Goal: Transaction & Acquisition: Book appointment/travel/reservation

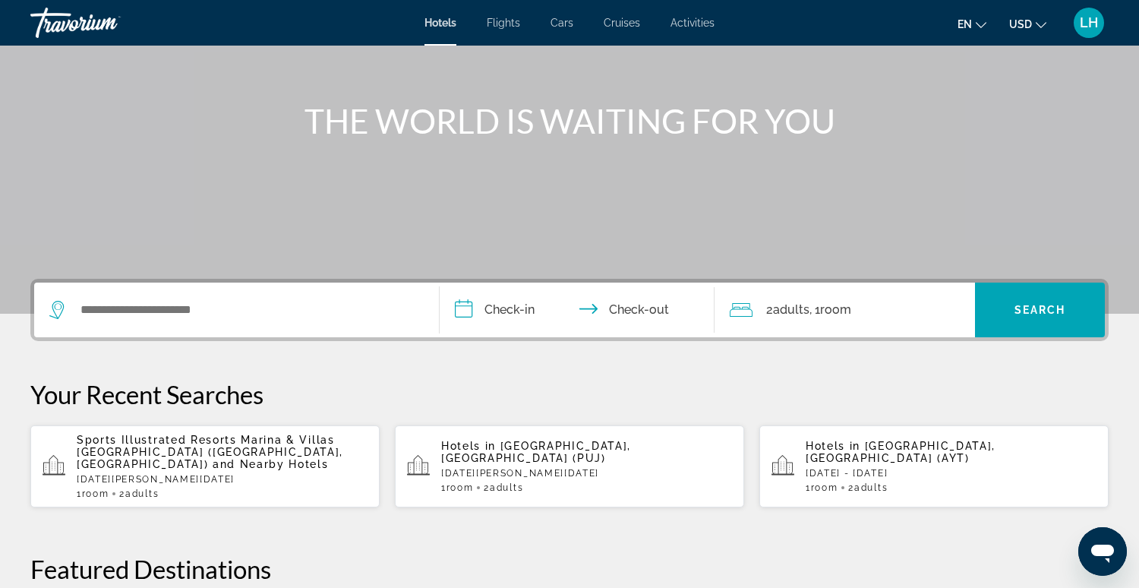
scroll to position [143, 0]
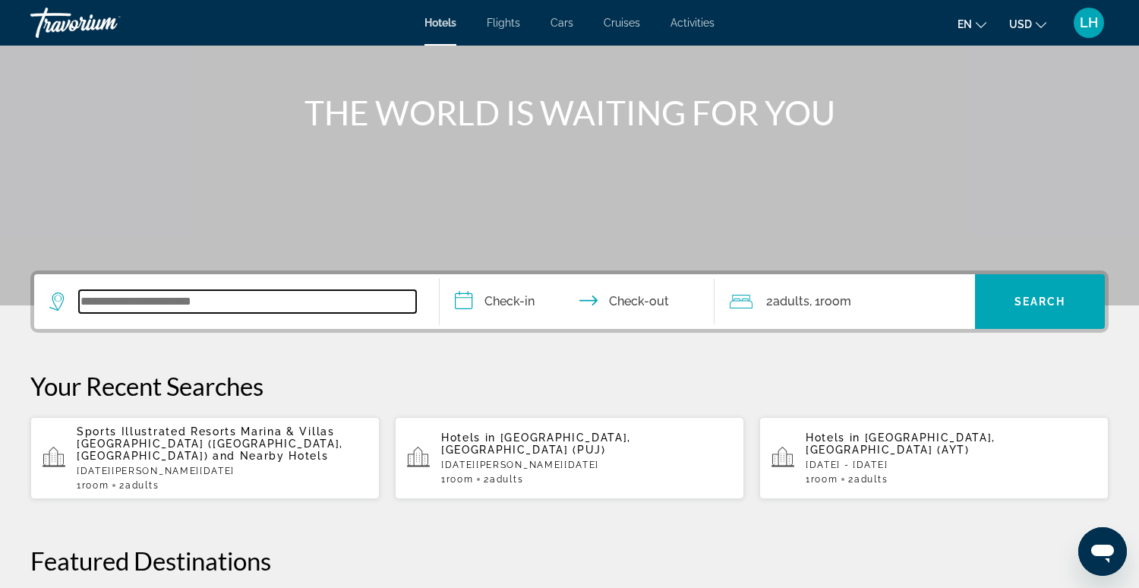
click at [227, 307] on input "Search widget" at bounding box center [247, 301] width 337 height 23
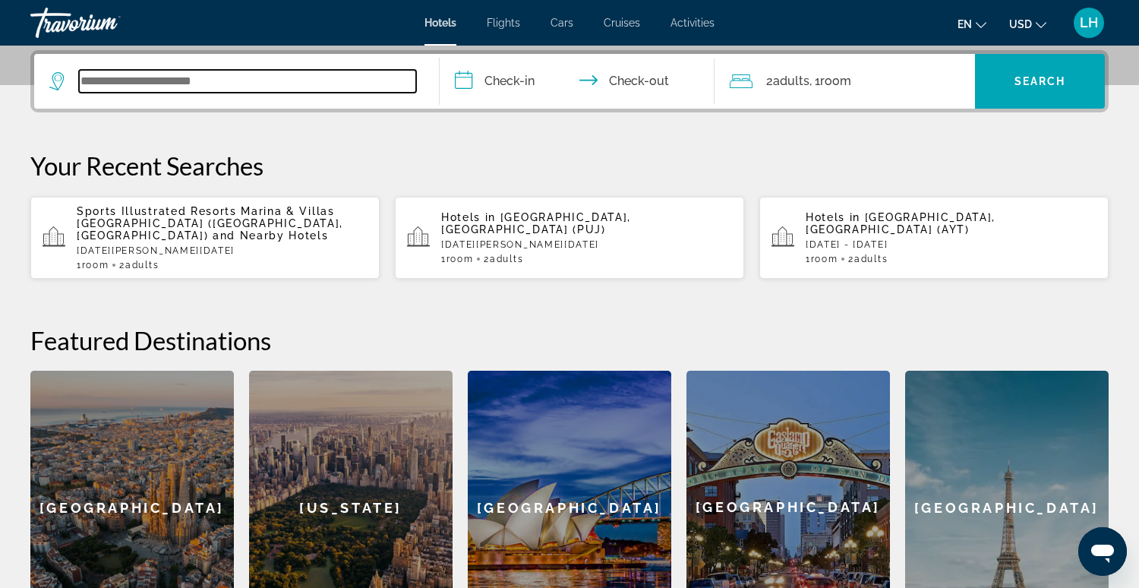
scroll to position [372, 0]
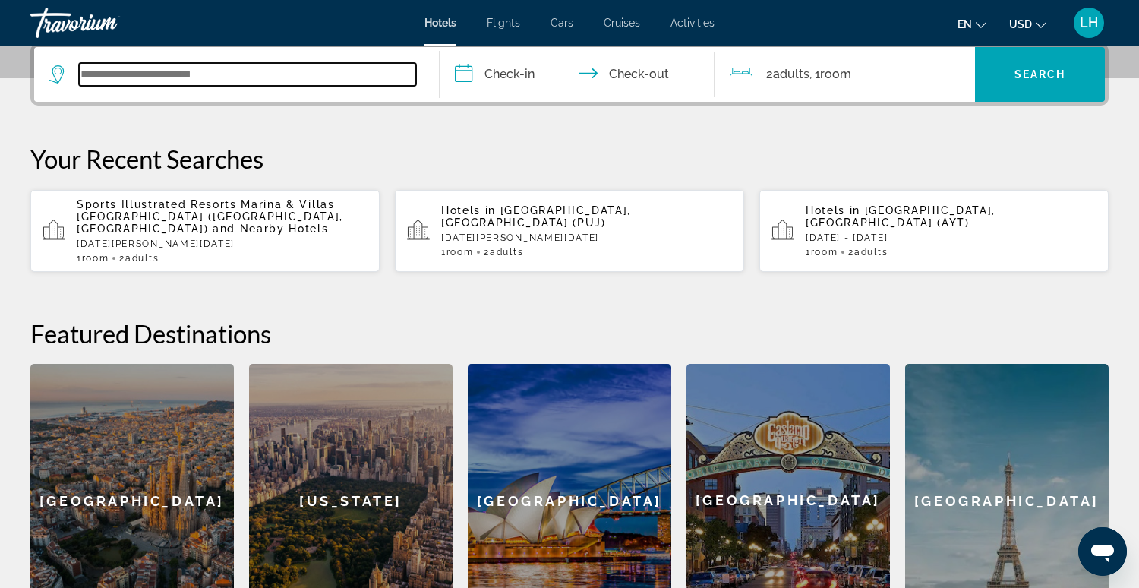
click at [139, 80] on input "Search widget" at bounding box center [247, 74] width 337 height 23
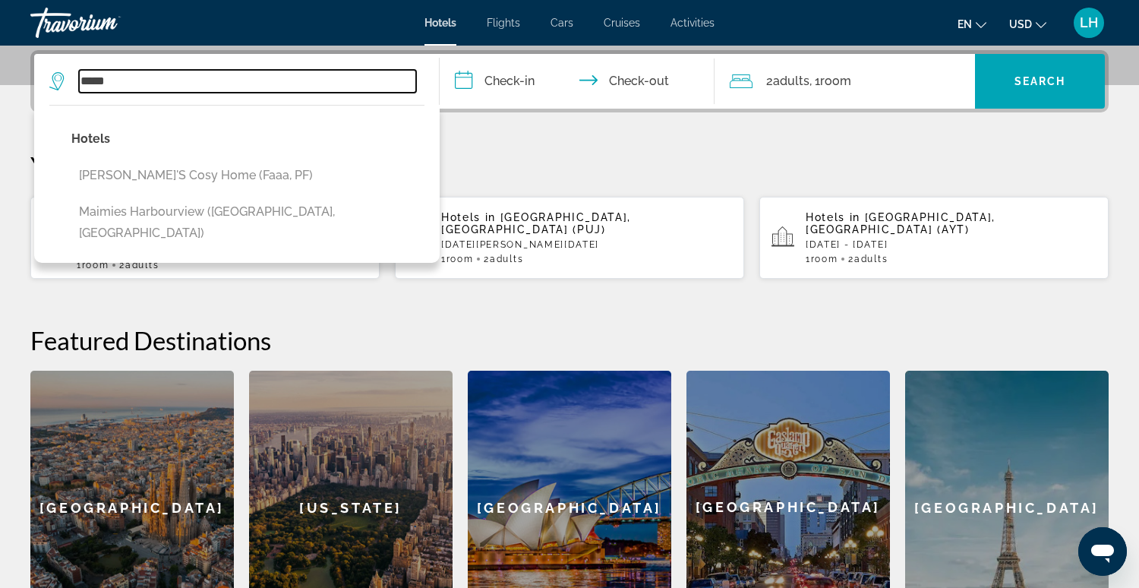
click at [128, 82] on input "*****" at bounding box center [247, 81] width 337 height 23
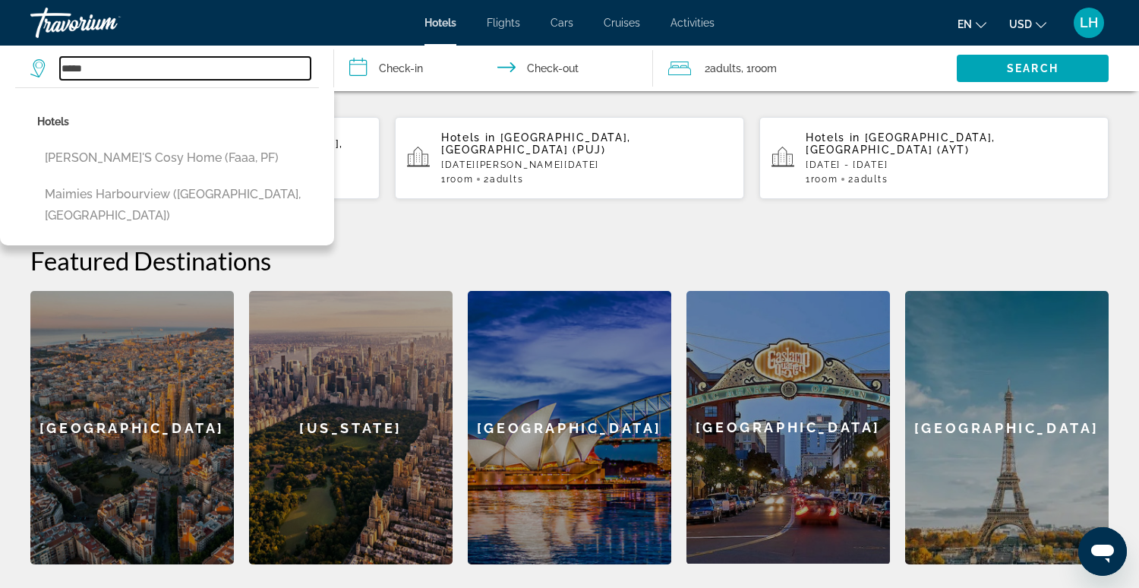
scroll to position [458, 0]
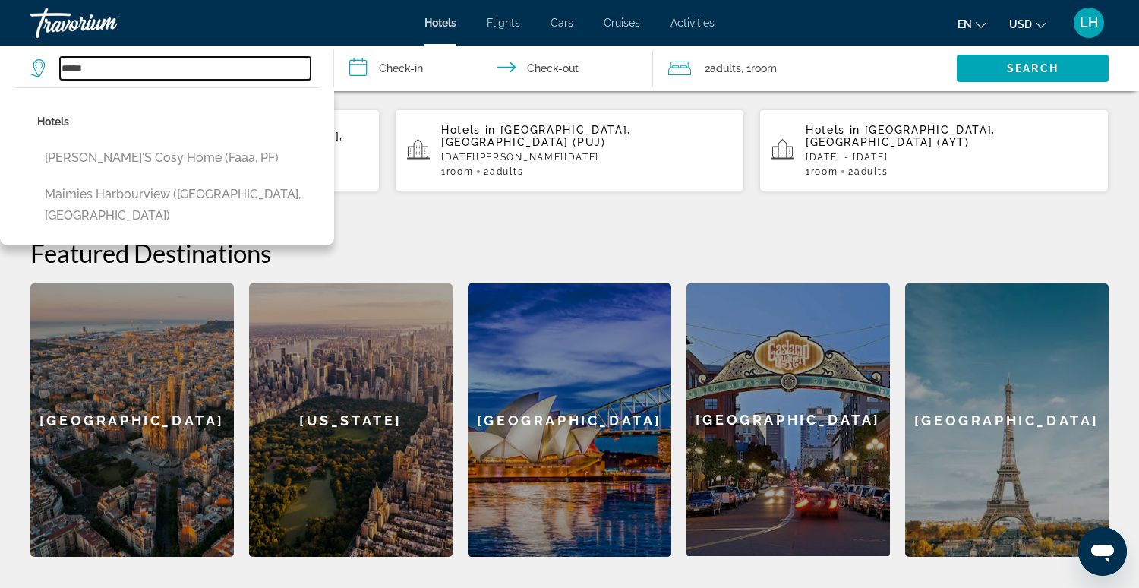
click at [113, 68] on input "*****" at bounding box center [185, 68] width 250 height 23
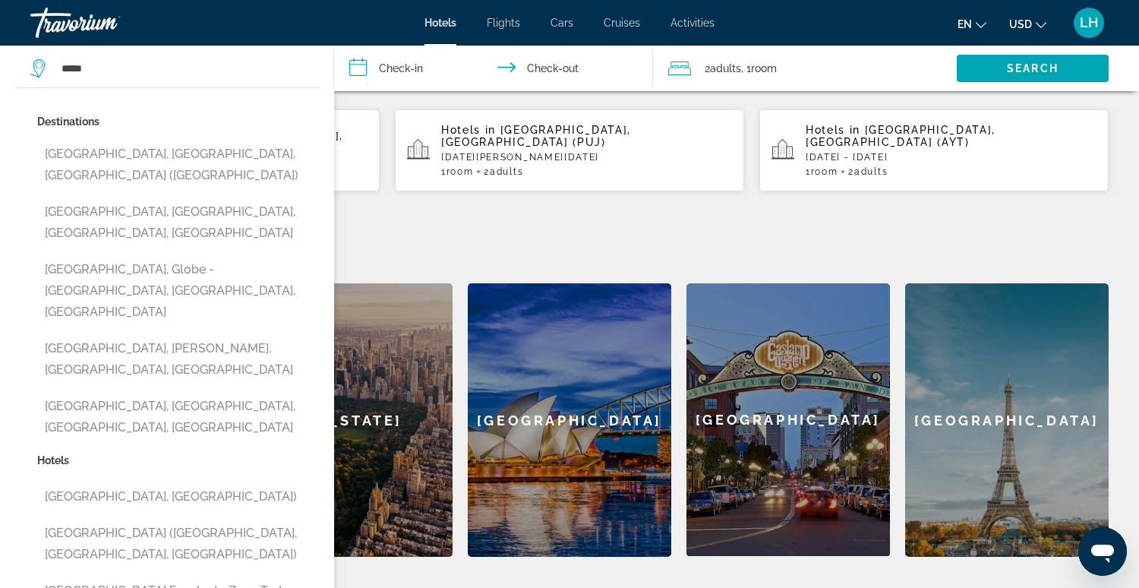
drag, startPoint x: 134, startPoint y: 154, endPoint x: 121, endPoint y: 150, distance: 13.5
click at [134, 154] on button "[GEOGRAPHIC_DATA], [GEOGRAPHIC_DATA], [GEOGRAPHIC_DATA] ([GEOGRAPHIC_DATA])" at bounding box center [178, 165] width 282 height 50
type input "**********"
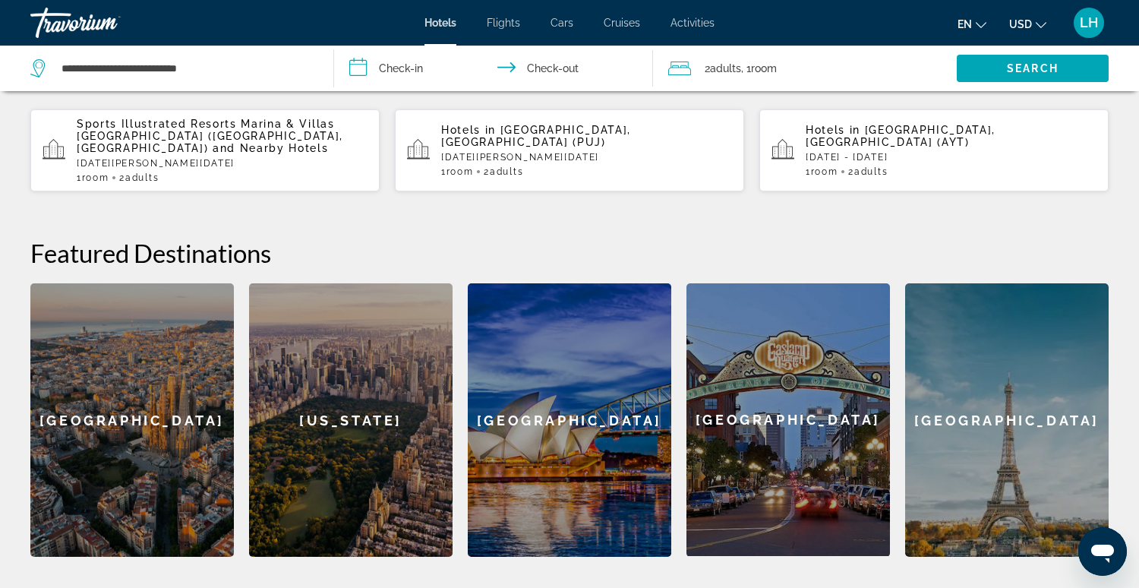
click at [358, 76] on input "**********" at bounding box center [496, 71] width 325 height 50
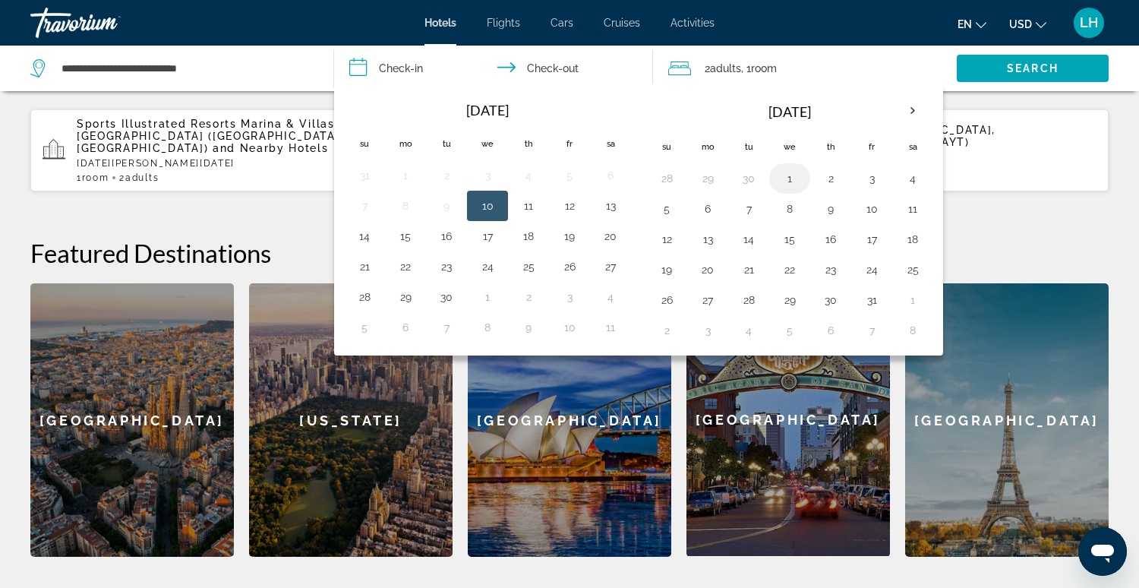
click at [780, 173] on button "1" at bounding box center [789, 178] width 24 height 21
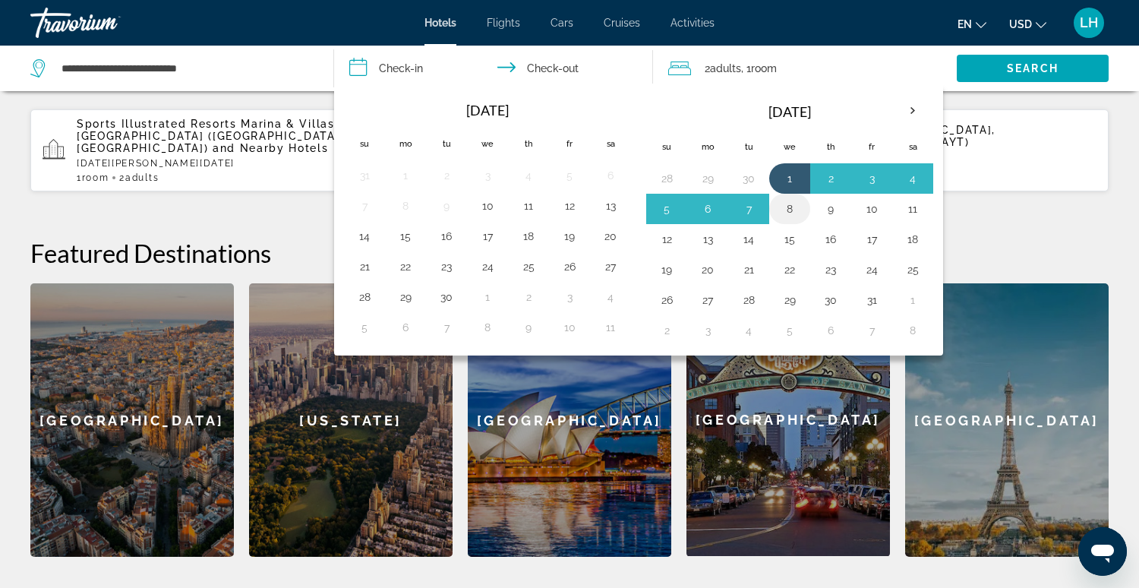
click at [770, 205] on td "8" at bounding box center [789, 209] width 41 height 30
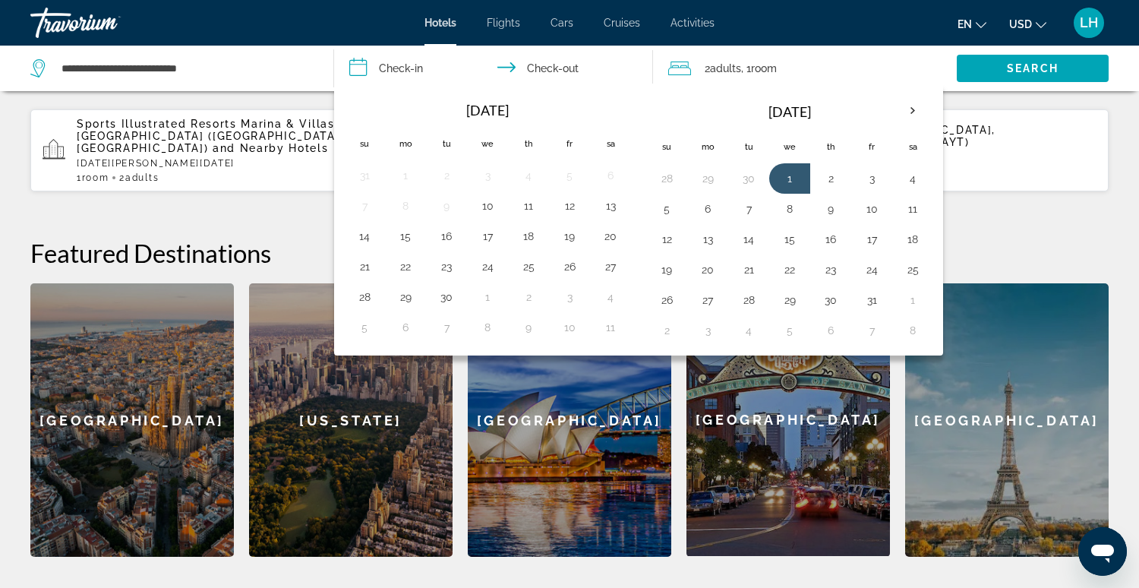
click at [787, 176] on button "1" at bounding box center [789, 178] width 24 height 21
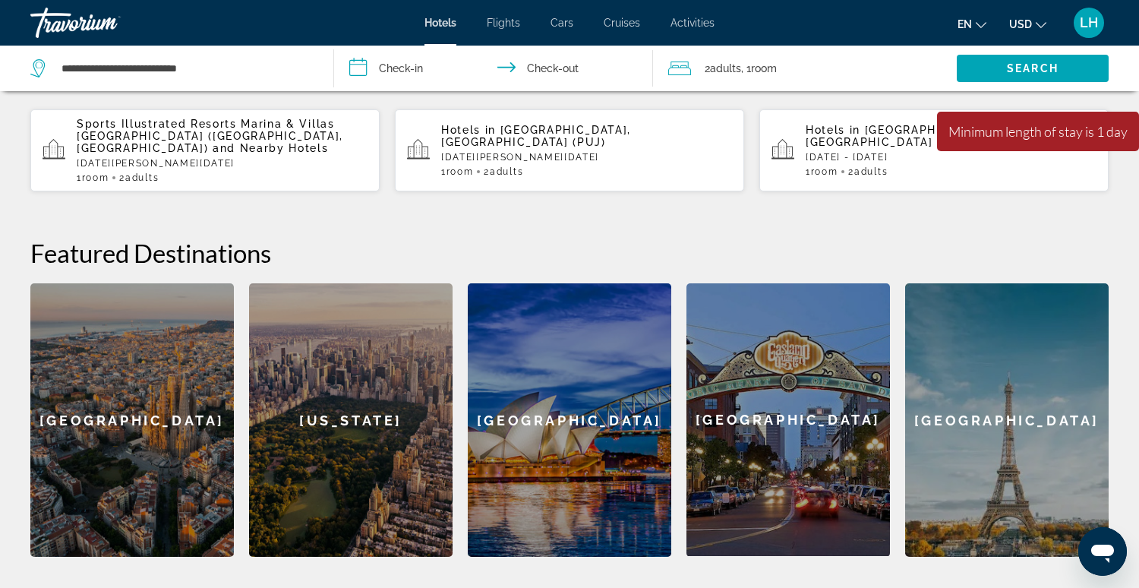
click at [599, 71] on input "**********" at bounding box center [496, 71] width 325 height 50
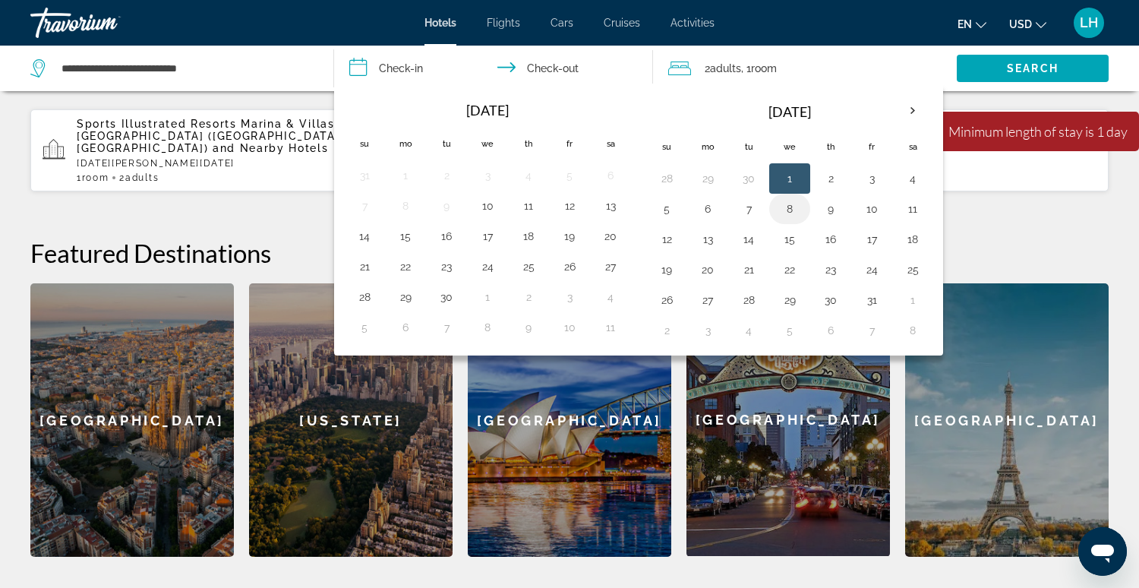
click at [787, 207] on button "8" at bounding box center [789, 208] width 24 height 21
click at [780, 175] on button "1" at bounding box center [789, 178] width 24 height 21
type input "**********"
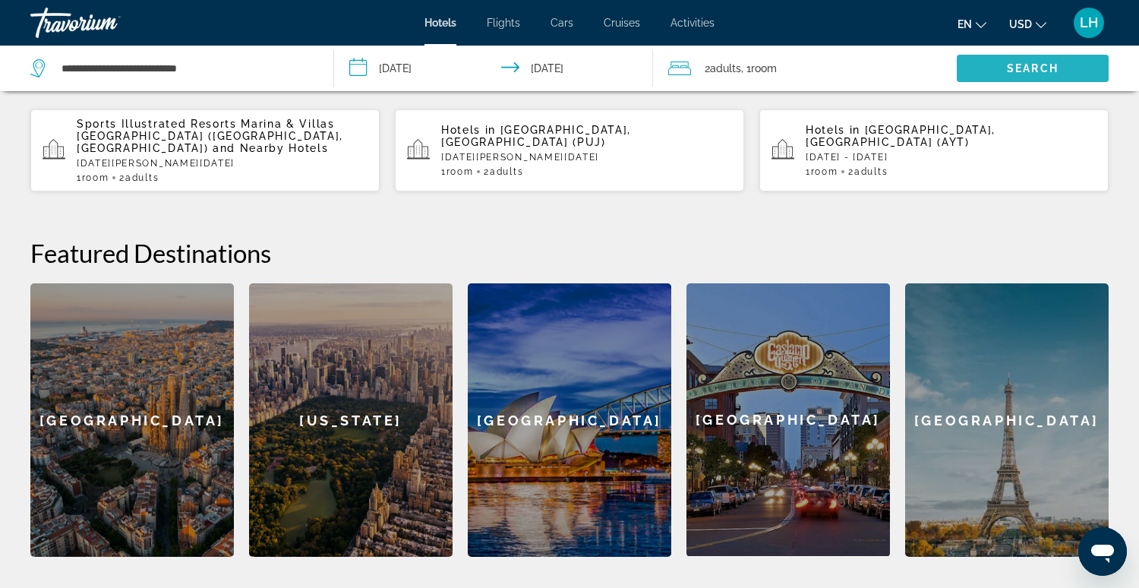
click at [1053, 68] on span "Search" at bounding box center [1033, 68] width 52 height 12
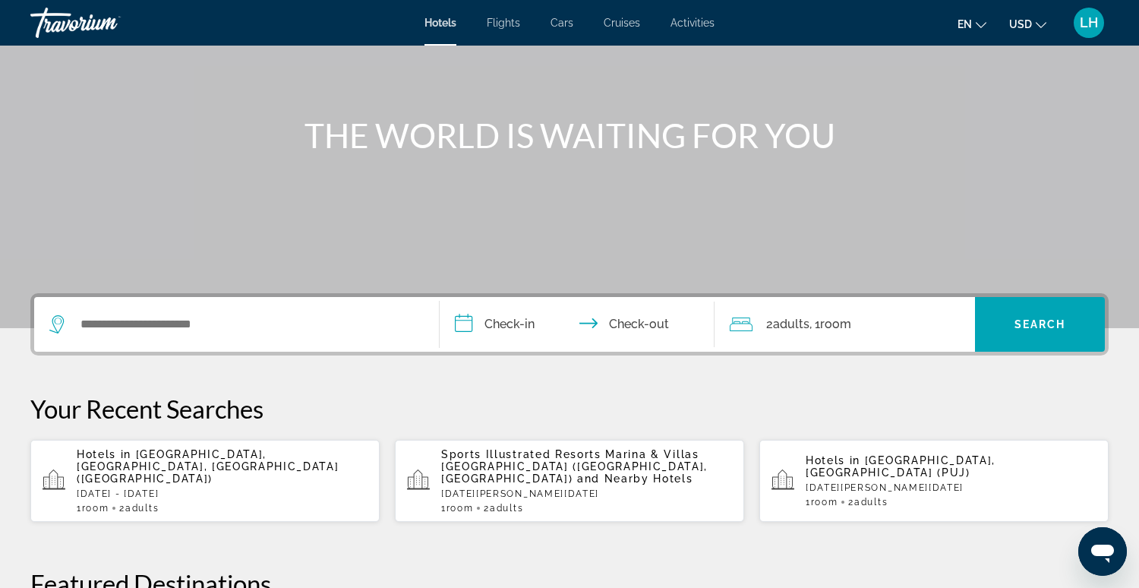
click at [691, 24] on span "Activities" at bounding box center [692, 23] width 44 height 12
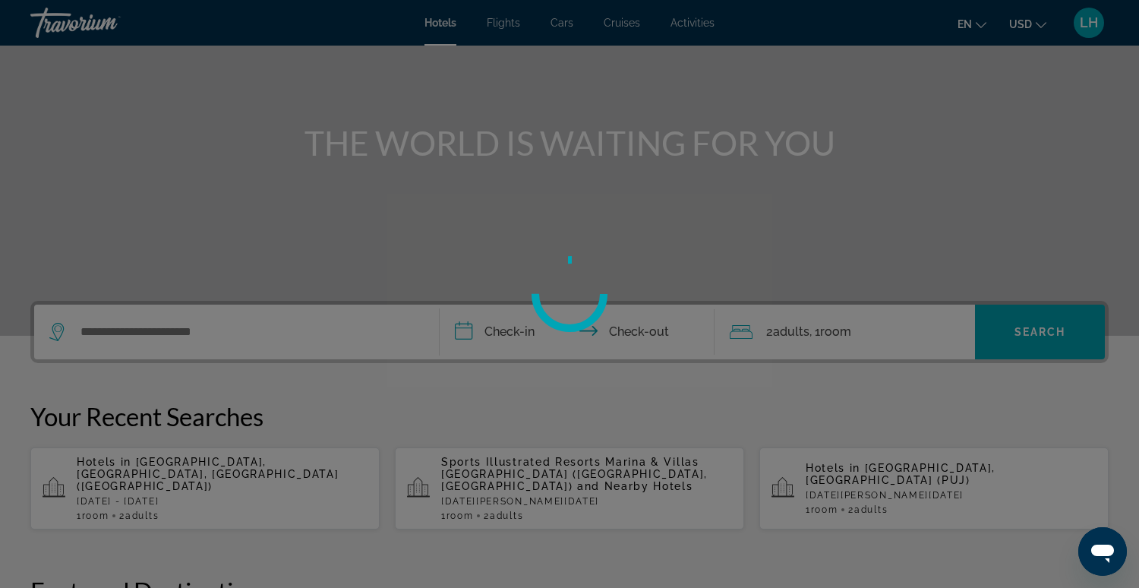
scroll to position [118, 0]
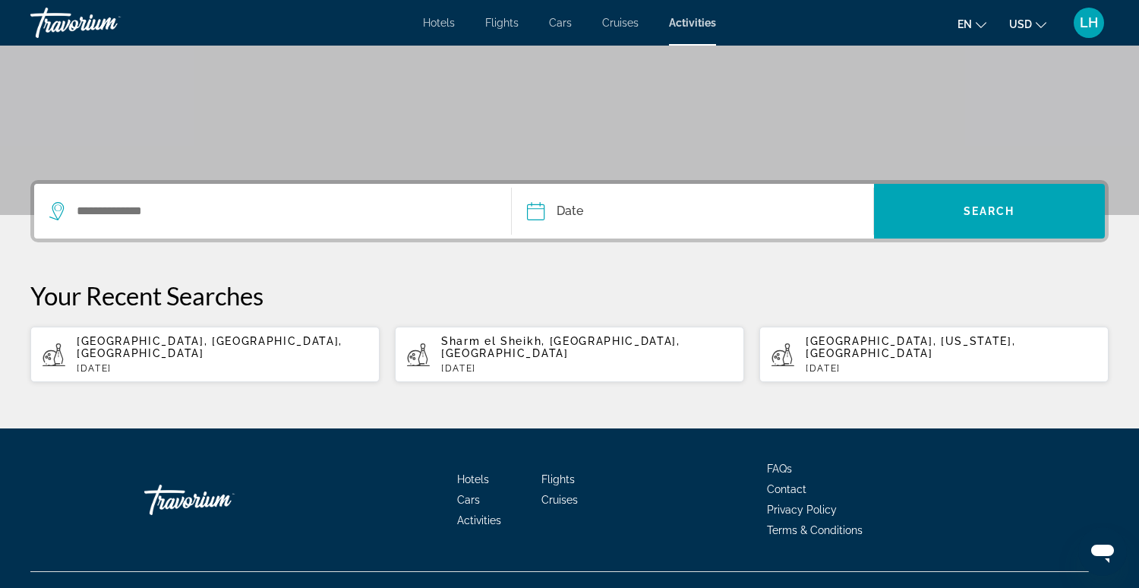
scroll to position [254, 0]
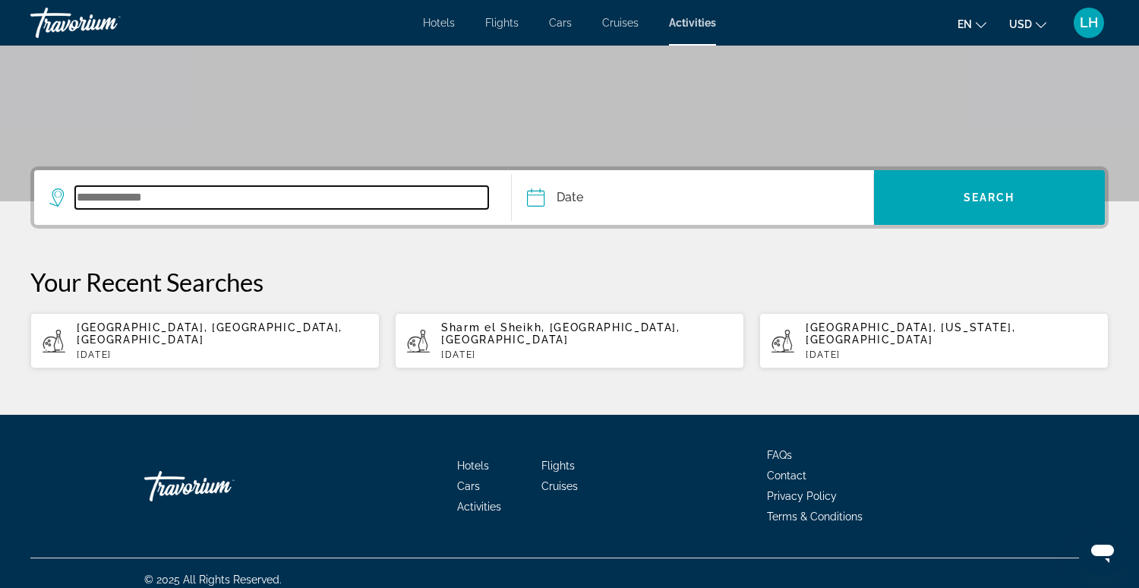
click at [208, 197] on input "Search widget" at bounding box center [281, 197] width 413 height 23
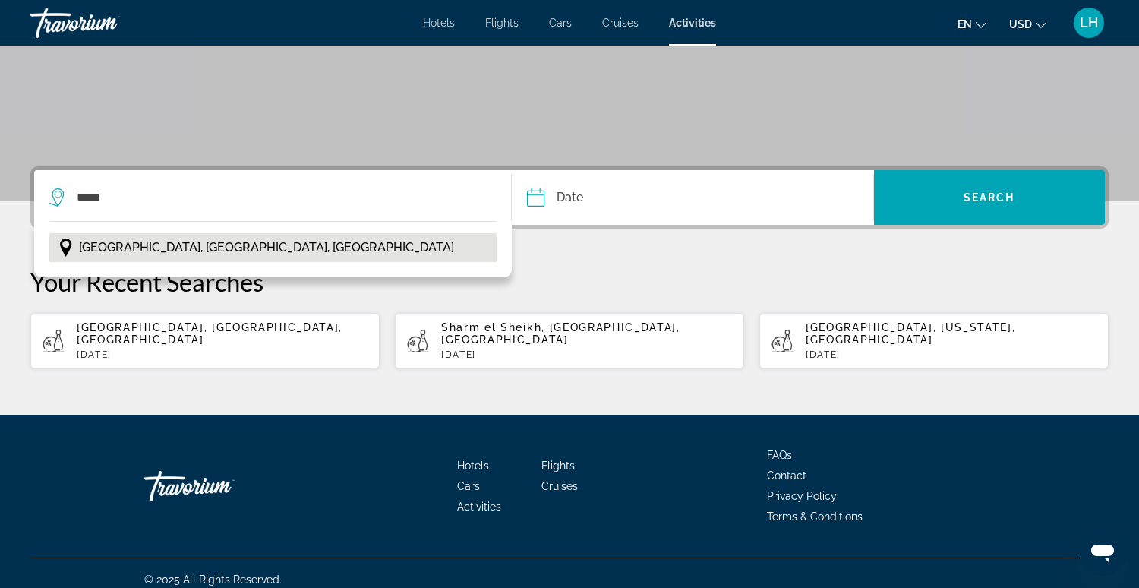
click at [146, 247] on span "Banff, Alberta, Canada" at bounding box center [266, 247] width 375 height 21
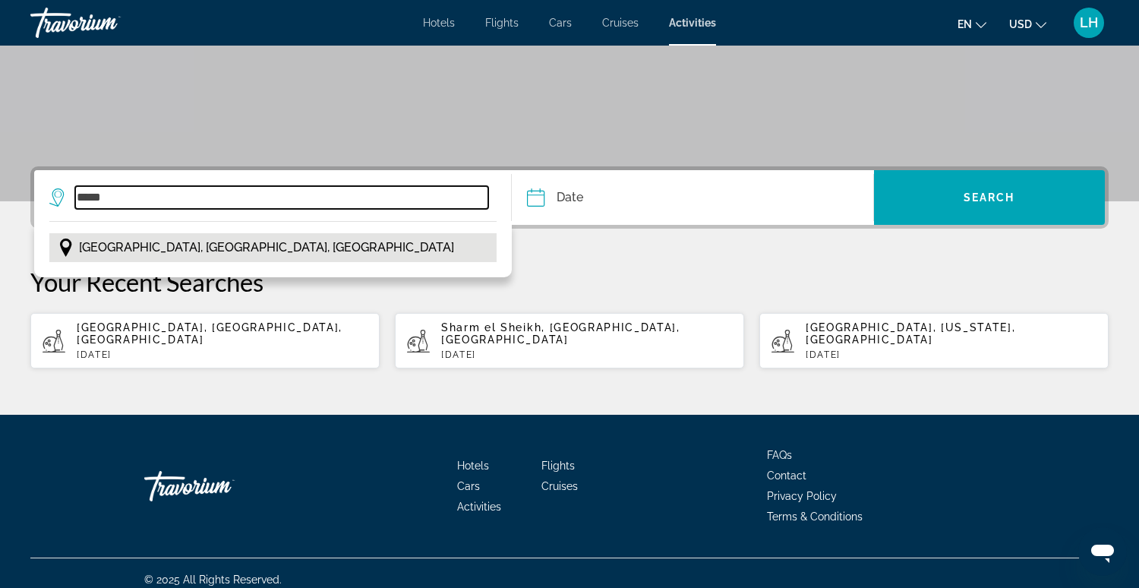
type input "**********"
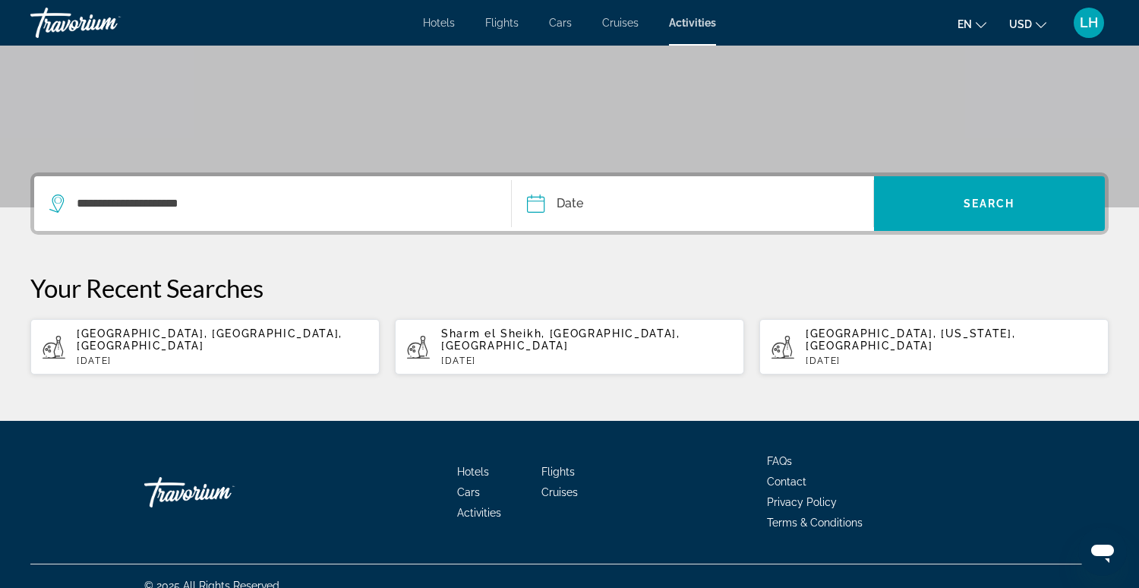
click at [539, 204] on input "Date" at bounding box center [612, 205] width 179 height 59
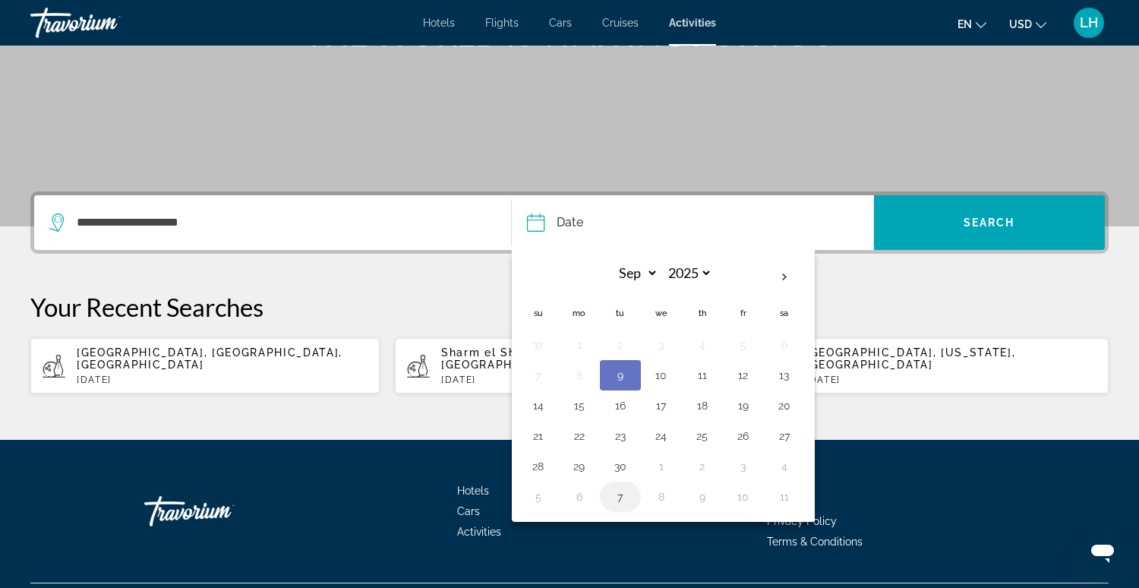
scroll to position [234, 0]
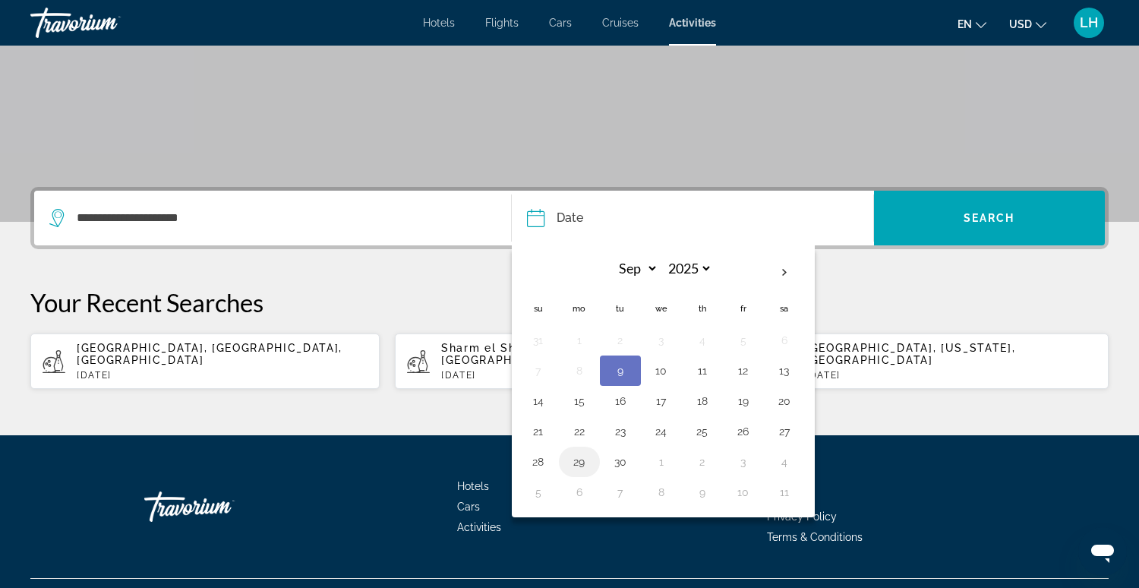
click at [581, 458] on button "29" at bounding box center [579, 461] width 24 height 21
type input "**********"
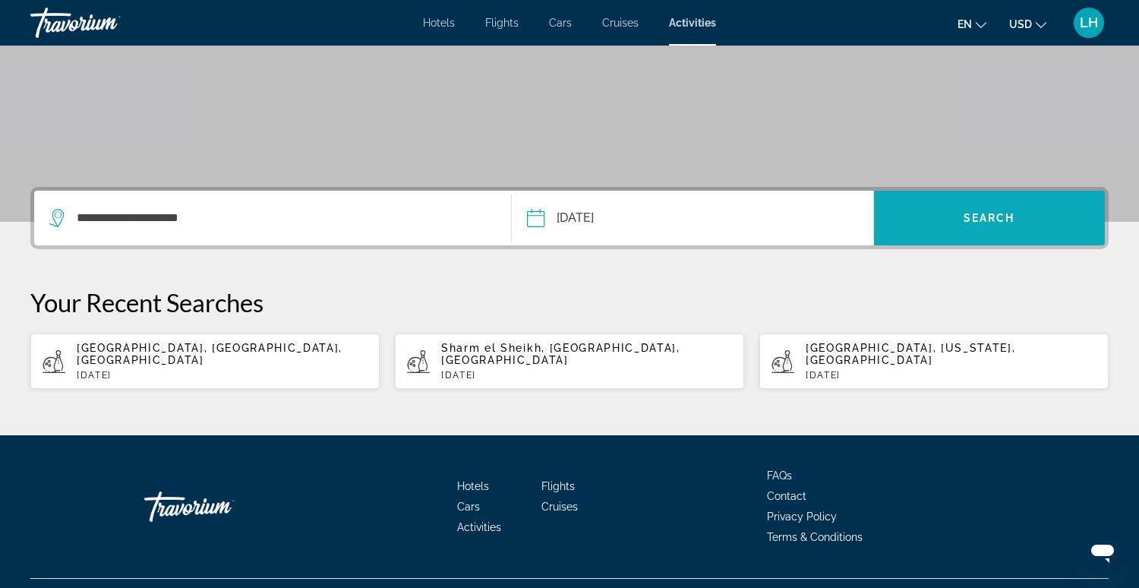
scroll to position [239, 0]
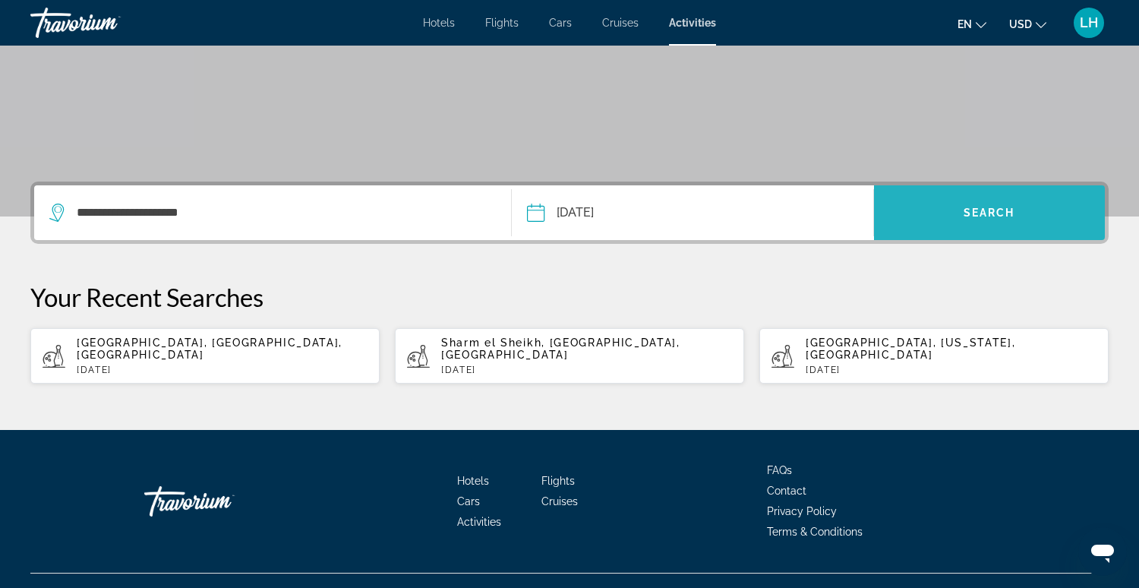
click at [991, 218] on span "Search" at bounding box center [989, 212] width 52 height 12
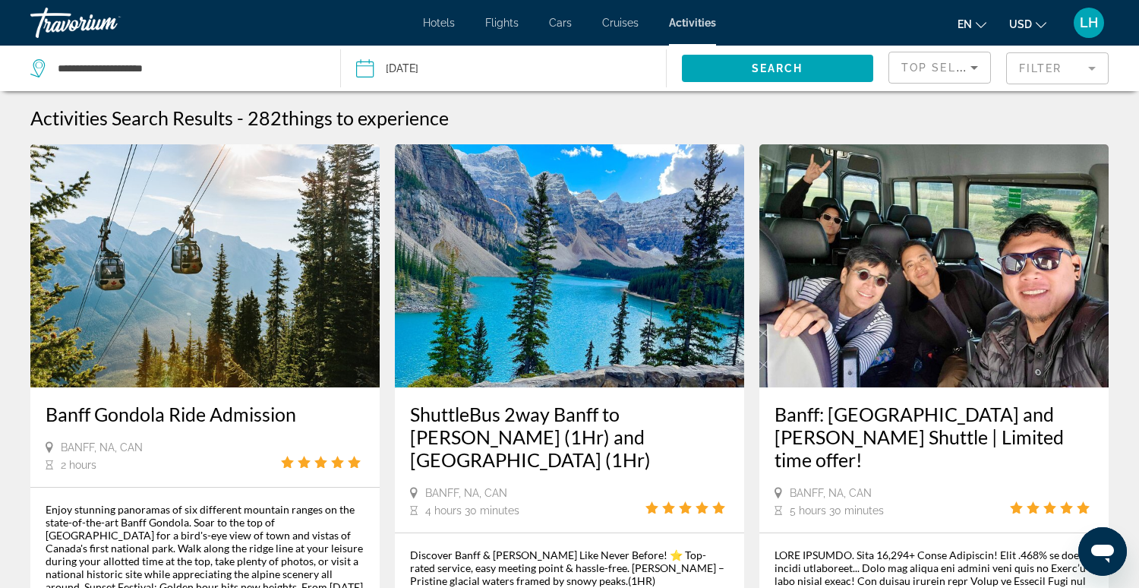
scroll to position [2, 0]
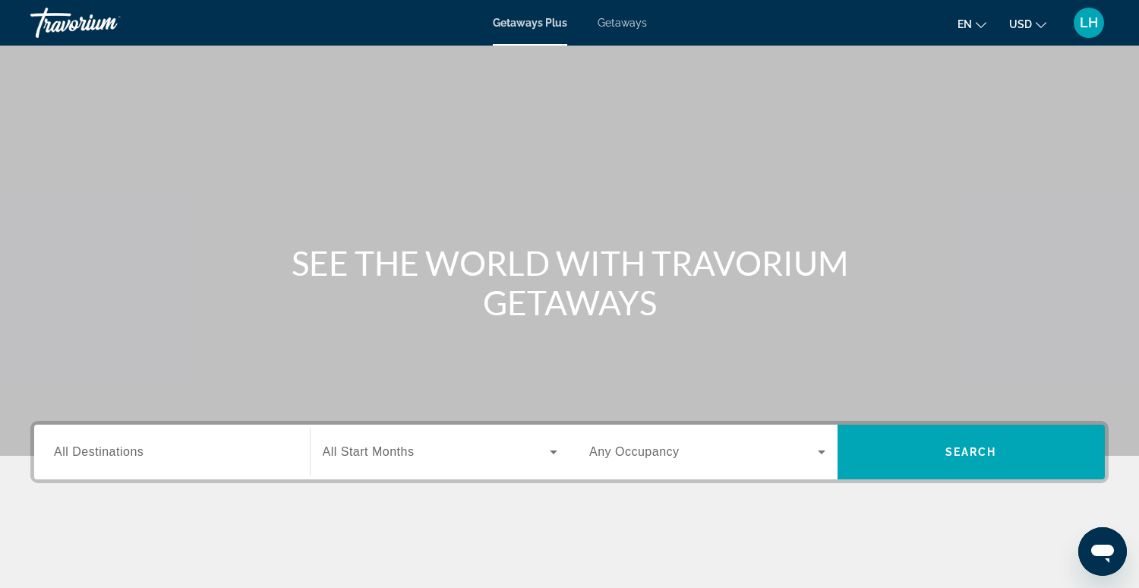
click at [636, 31] on div "Getaways Plus Getaways en English Español Français Italiano Português русский U…" at bounding box center [569, 22] width 1139 height 39
click at [631, 25] on span "Getaways" at bounding box center [621, 23] width 49 height 12
click at [143, 448] on input "Destination All Destinations" at bounding box center [172, 452] width 236 height 18
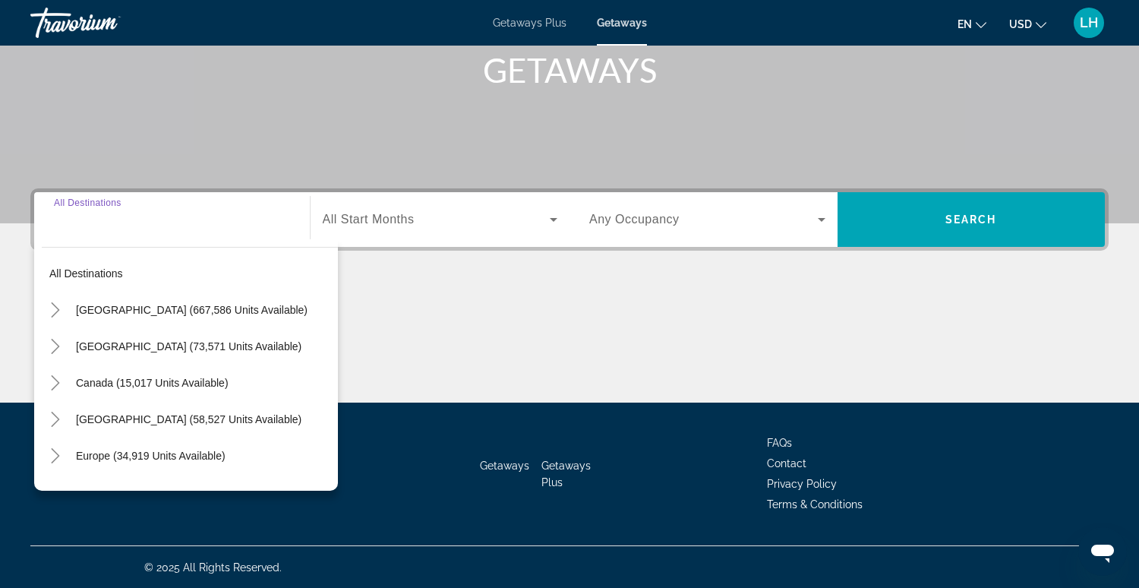
scroll to position [230, 0]
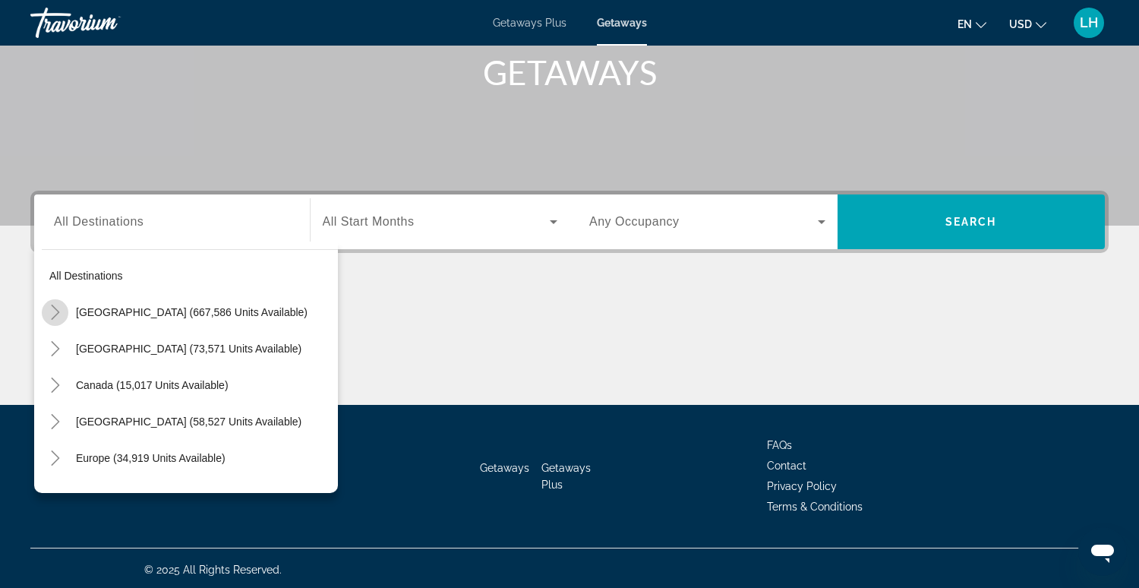
click at [56, 311] on icon "Toggle United States (667,586 units available)" at bounding box center [55, 311] width 15 height 15
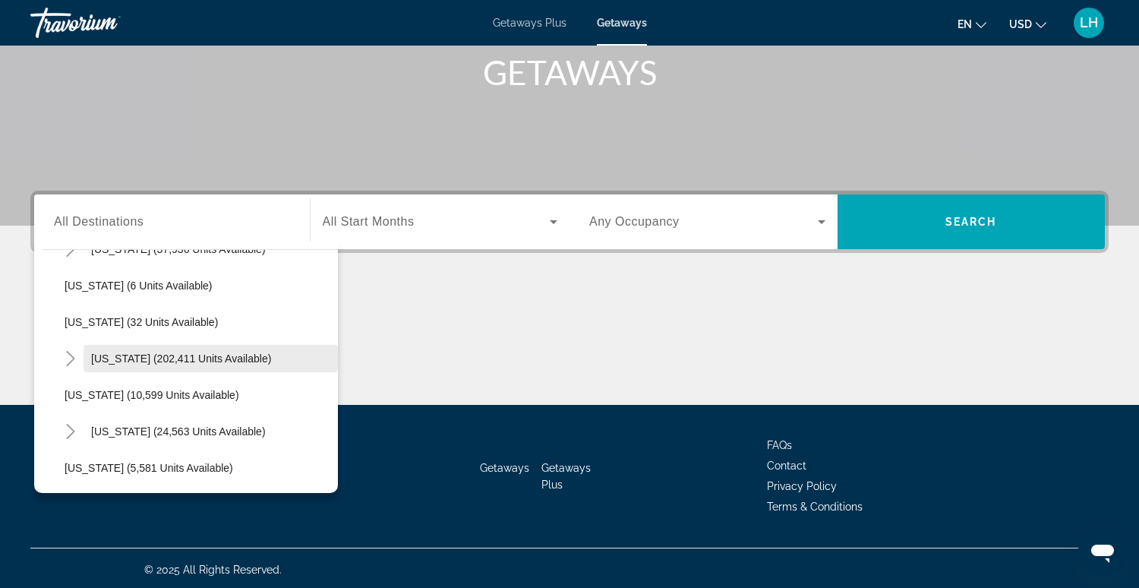
scroll to position [212, 0]
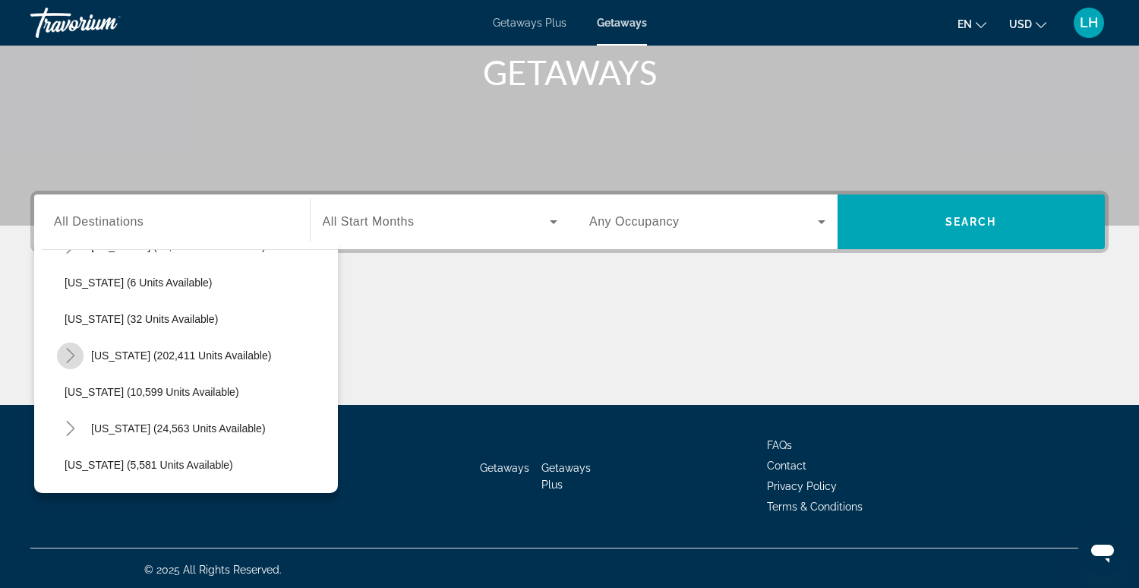
click at [70, 353] on icon "Toggle Florida (202,411 units available)" at bounding box center [70, 355] width 15 height 15
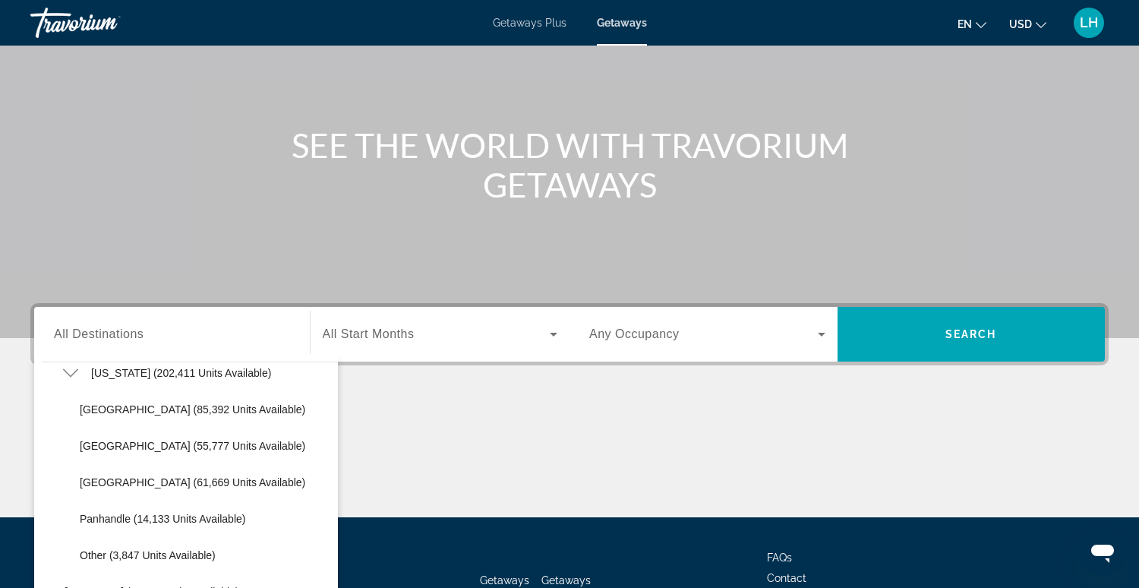
scroll to position [116, 0]
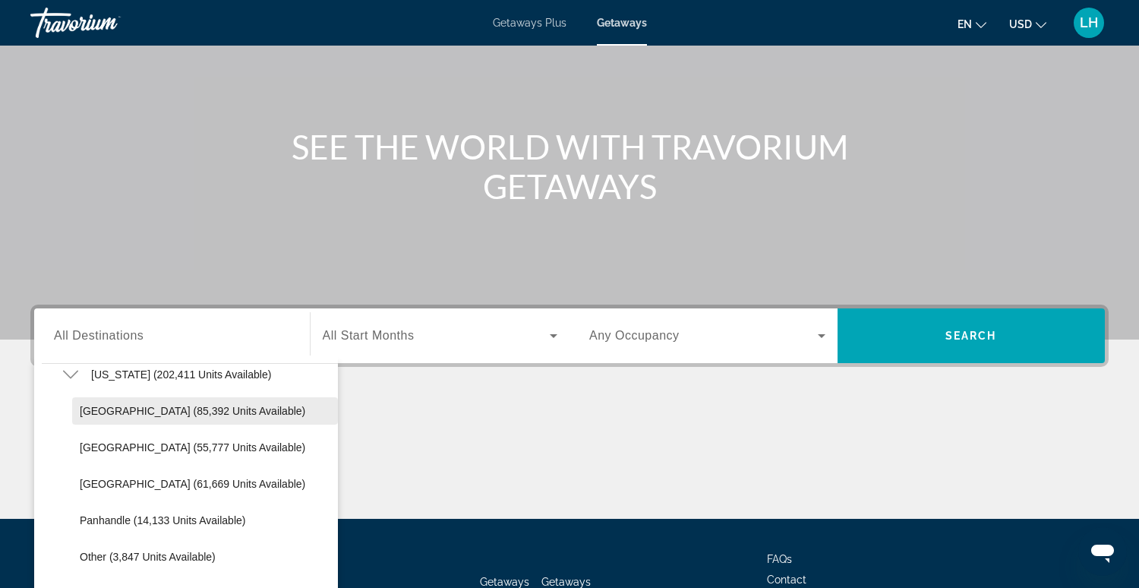
click at [113, 408] on span "Orlando & Disney Area (85,392 units available)" at bounding box center [192, 411] width 225 height 12
type input "**********"
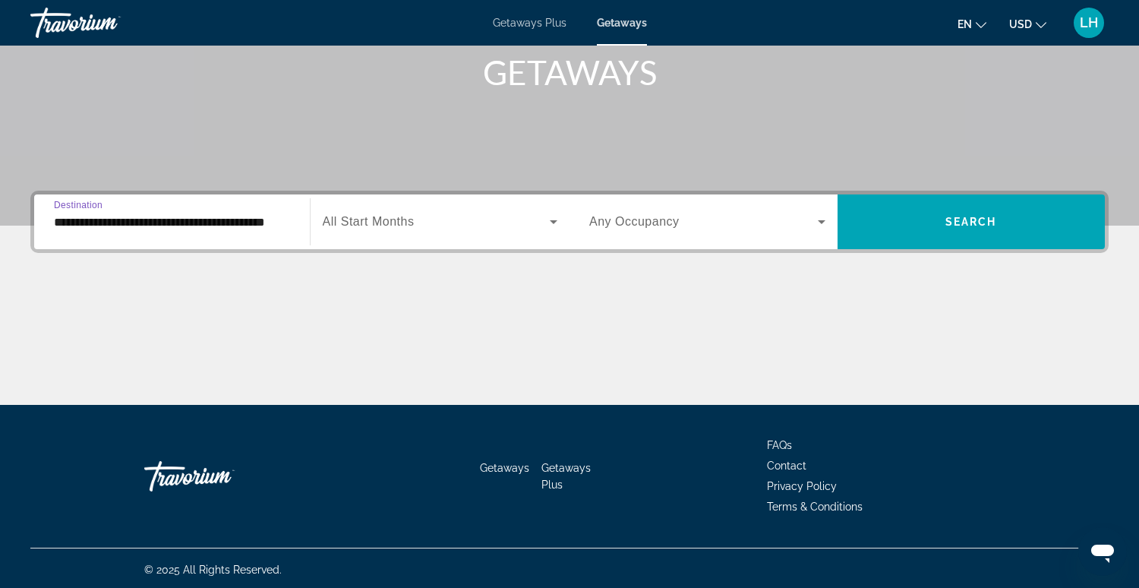
scroll to position [232, 0]
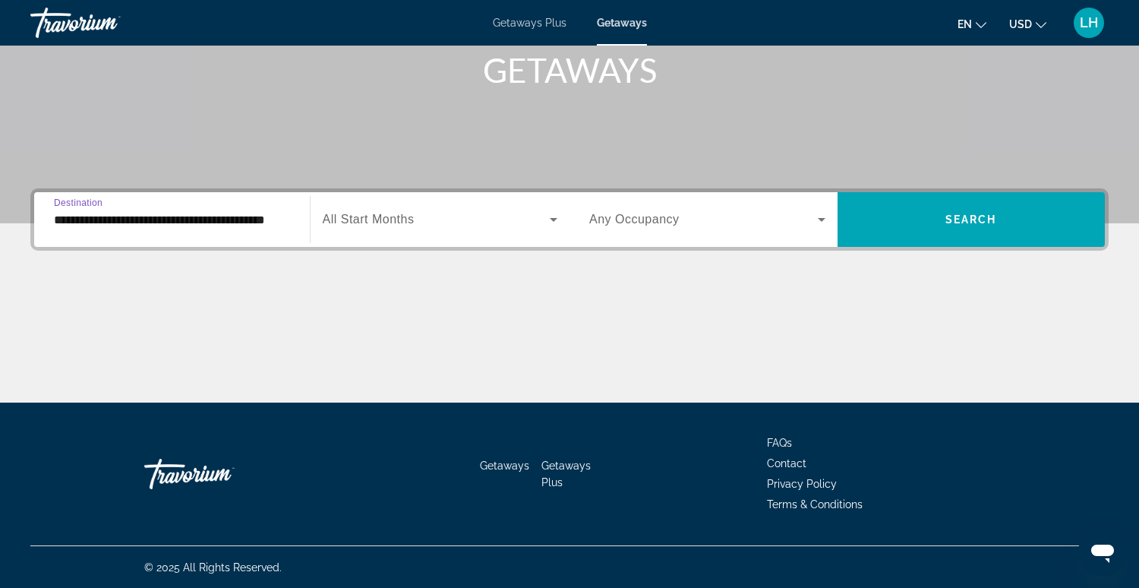
click at [381, 218] on span "All Start Months" at bounding box center [369, 219] width 92 height 13
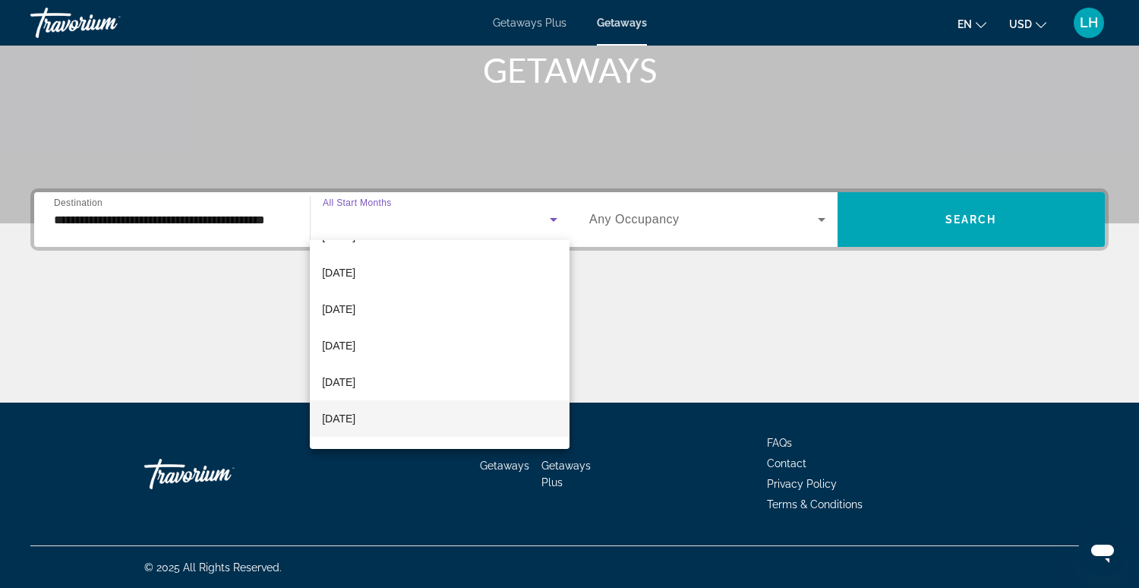
drag, startPoint x: 355, startPoint y: 422, endPoint x: 345, endPoint y: 413, distance: 13.4
click at [355, 422] on span "February 2026" at bounding box center [338, 418] width 33 height 18
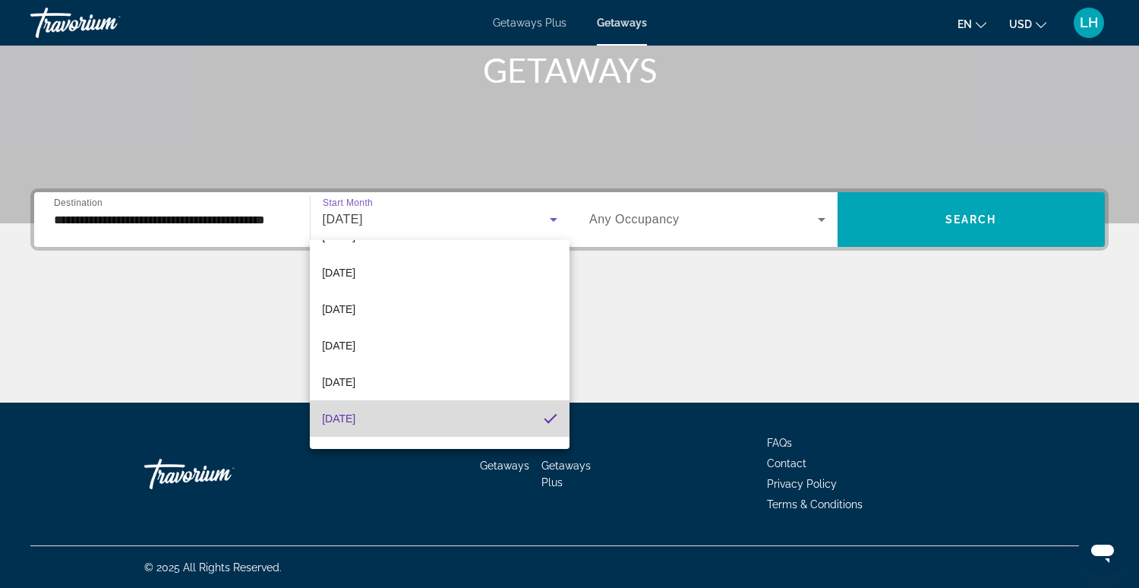
scroll to position [61, 0]
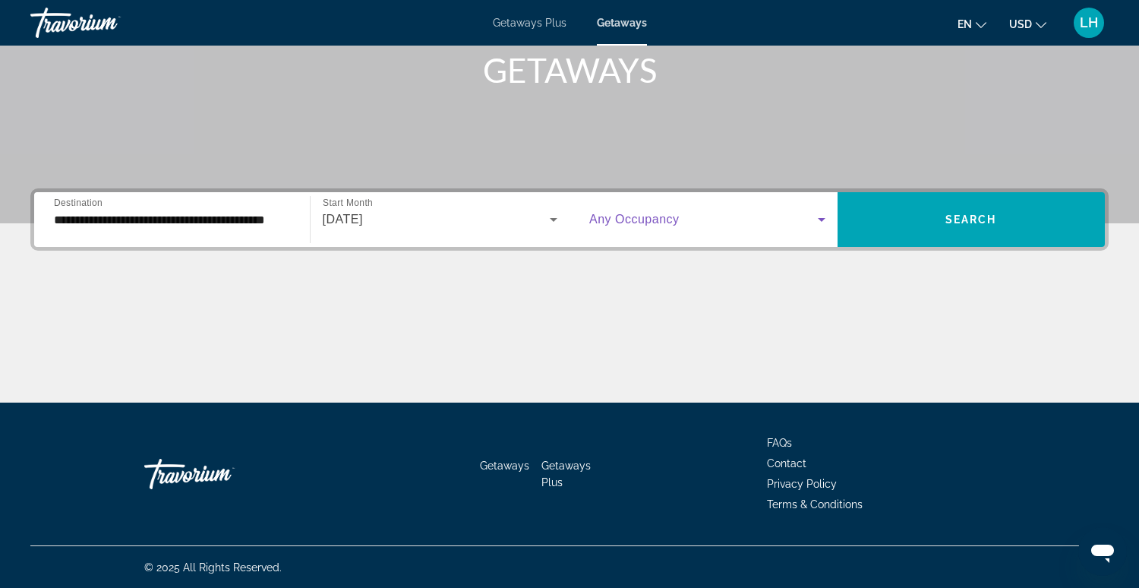
click at [818, 215] on icon "Search widget" at bounding box center [821, 219] width 18 height 18
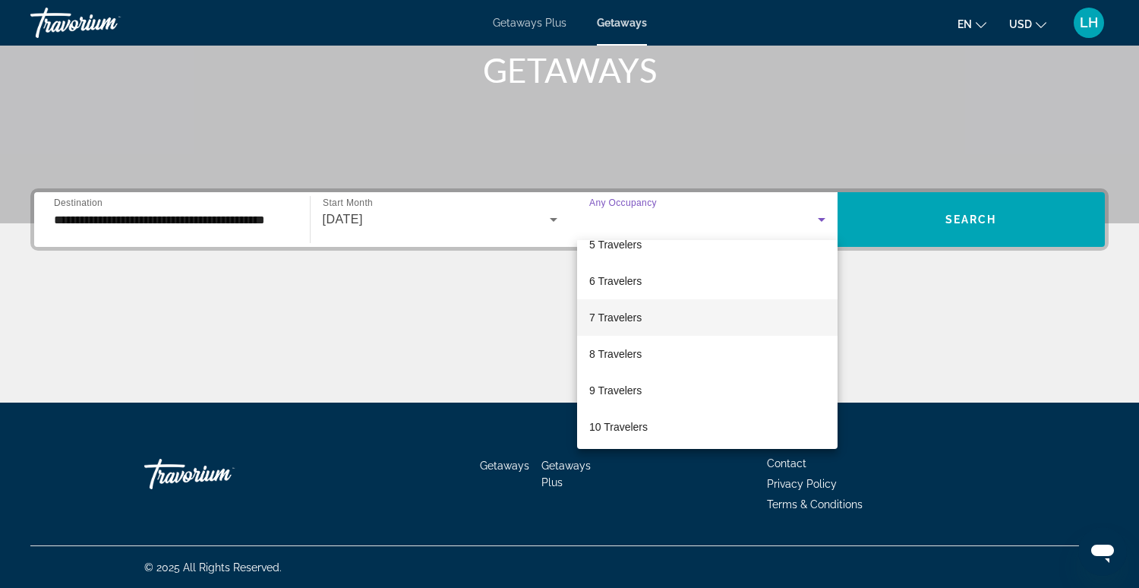
scroll to position [167, 0]
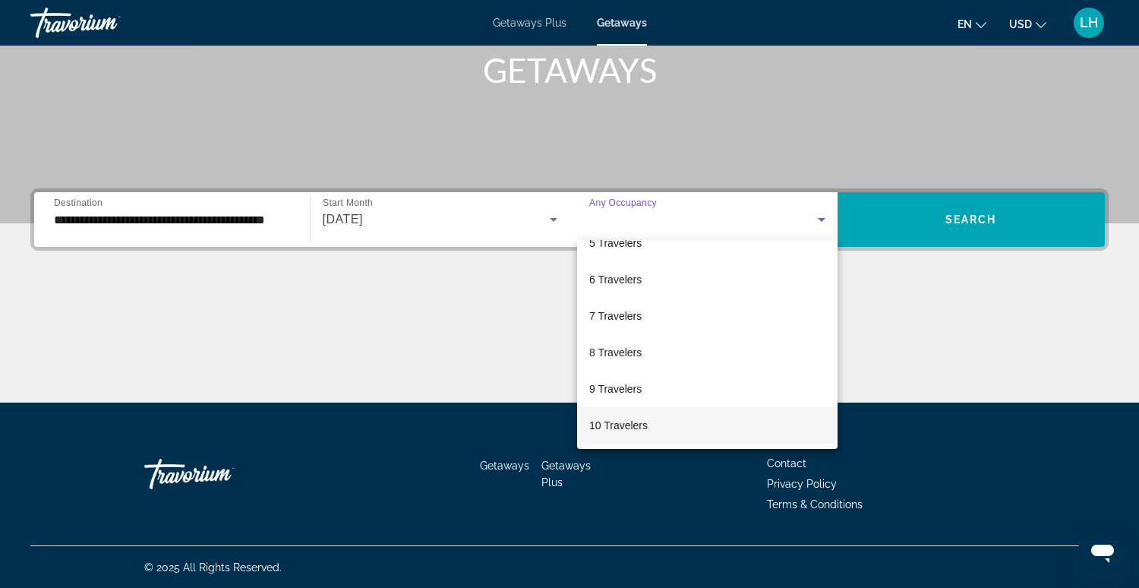
click at [627, 426] on span "10 Travelers" at bounding box center [618, 425] width 58 height 18
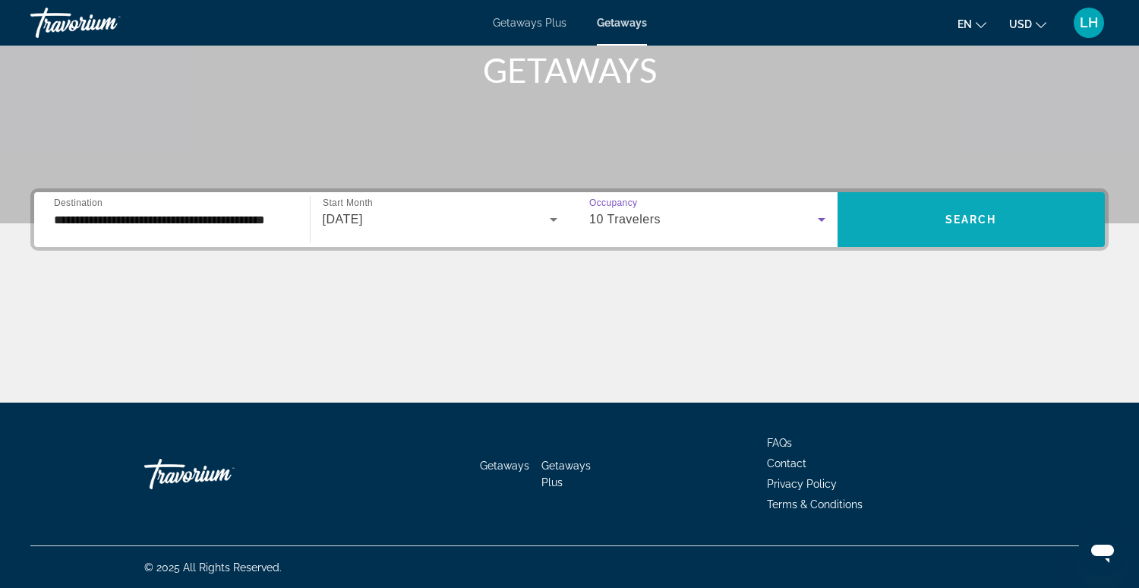
click at [878, 215] on span "Search widget" at bounding box center [971, 219] width 268 height 36
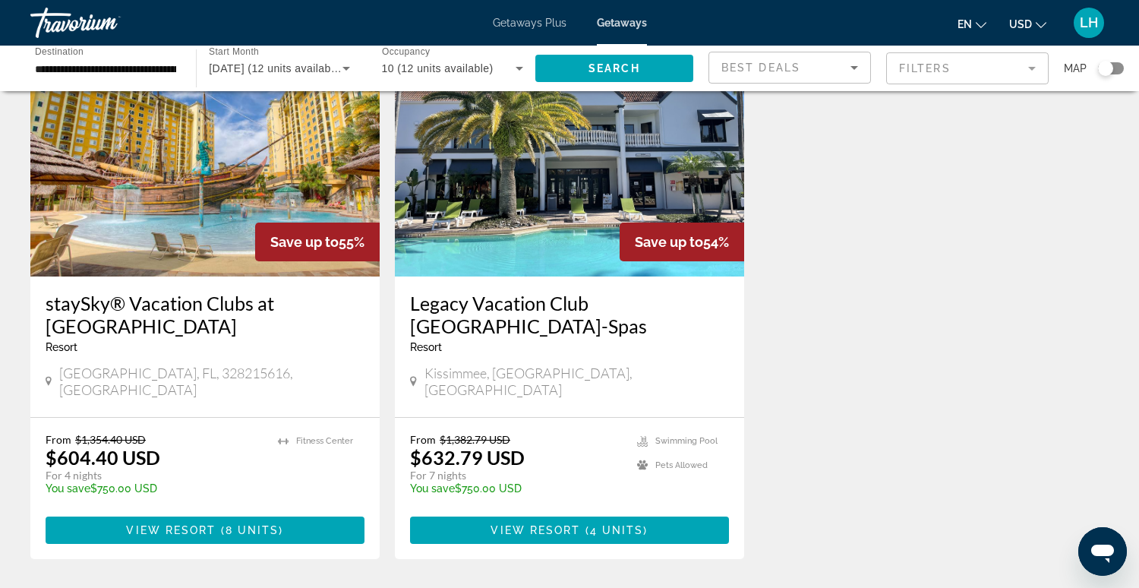
scroll to position [115, 0]
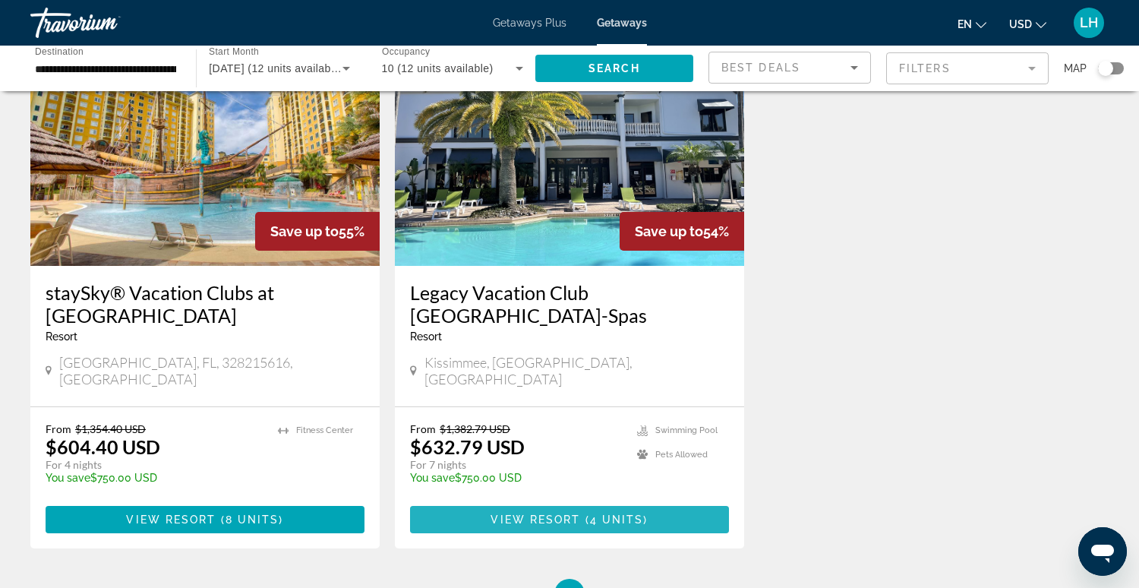
click at [554, 513] on span "View Resort" at bounding box center [535, 519] width 90 height 12
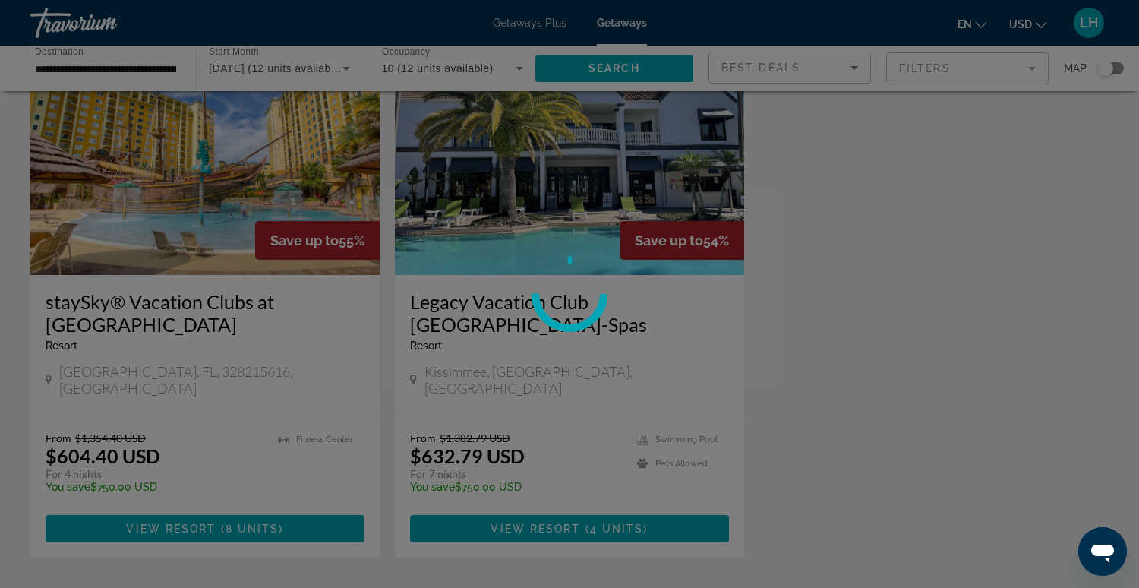
scroll to position [109, 0]
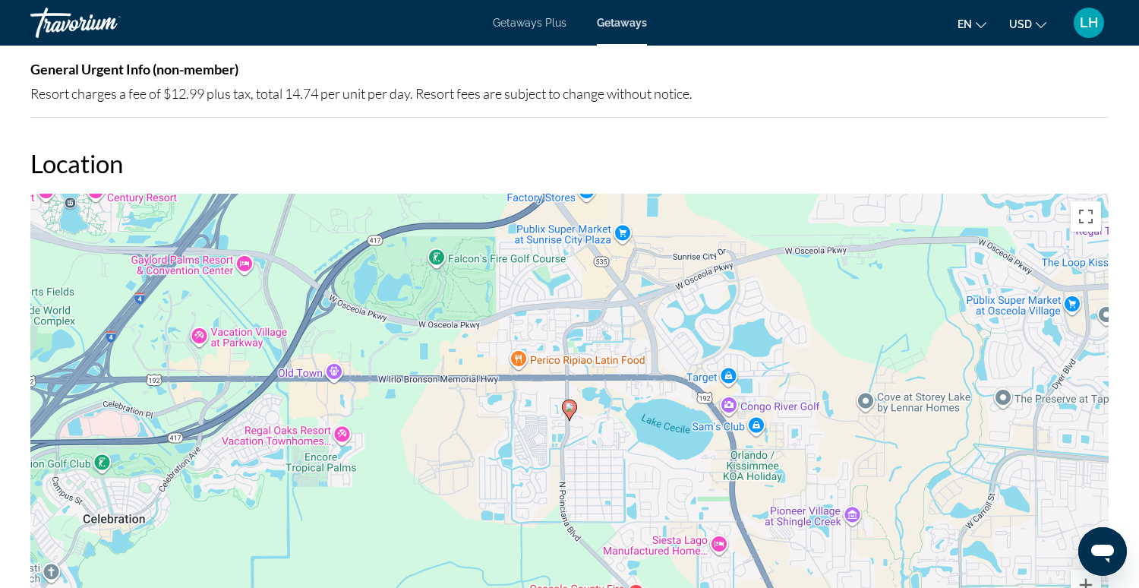
scroll to position [2267, 0]
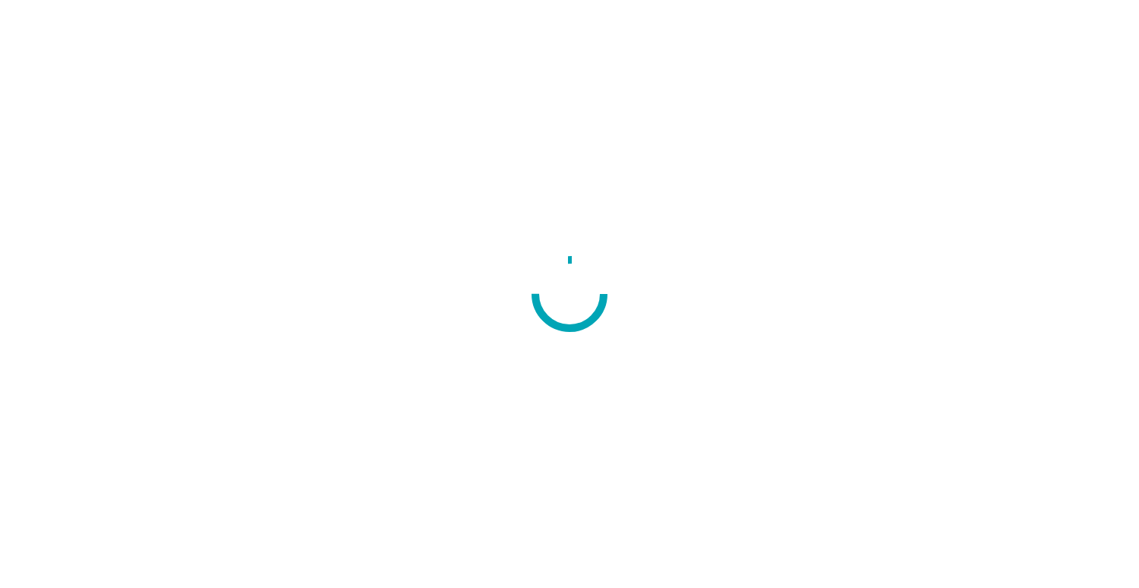
drag, startPoint x: 741, startPoint y: 3, endPoint x: 707, endPoint y: 156, distance: 157.1
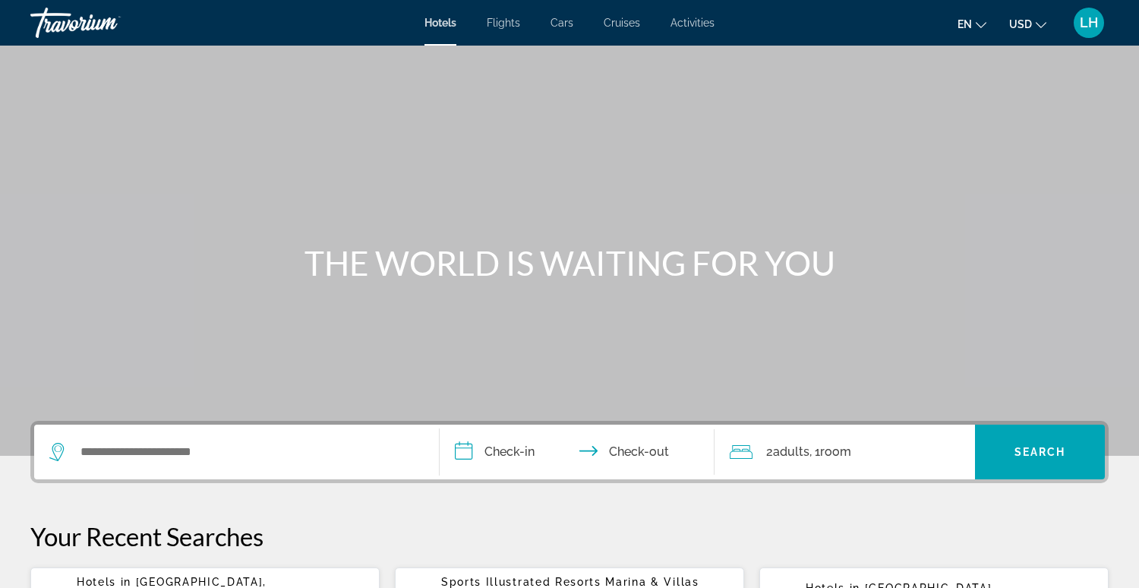
drag, startPoint x: 726, startPoint y: 173, endPoint x: 730, endPoint y: 143, distance: 30.0
click at [726, 173] on div "Main content" at bounding box center [569, 227] width 1139 height 455
click at [685, 20] on span "Activities" at bounding box center [692, 23] width 44 height 12
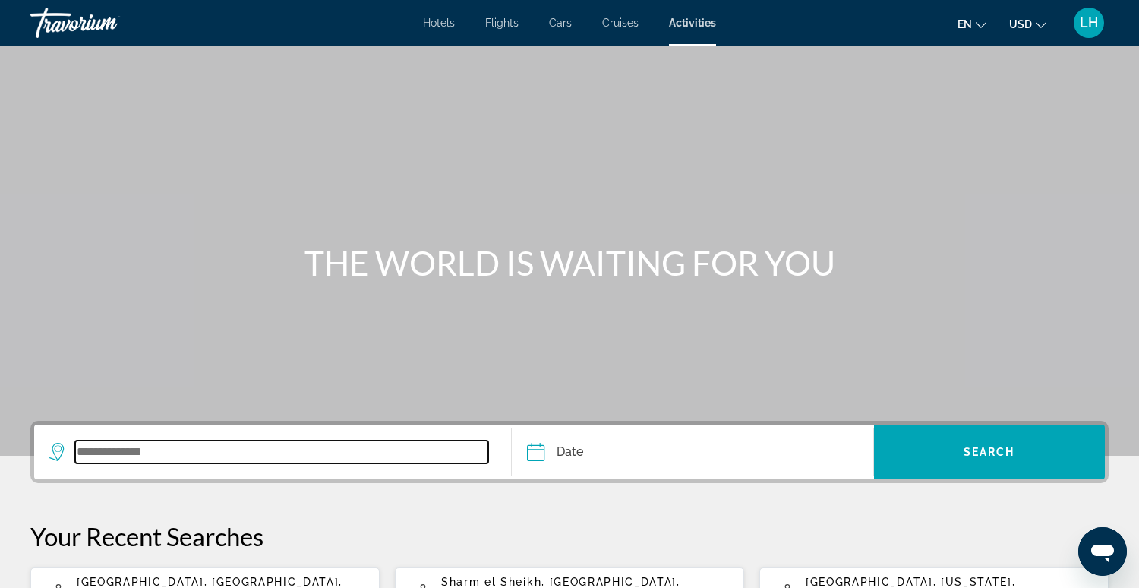
click at [184, 453] on input "Search widget" at bounding box center [281, 451] width 413 height 23
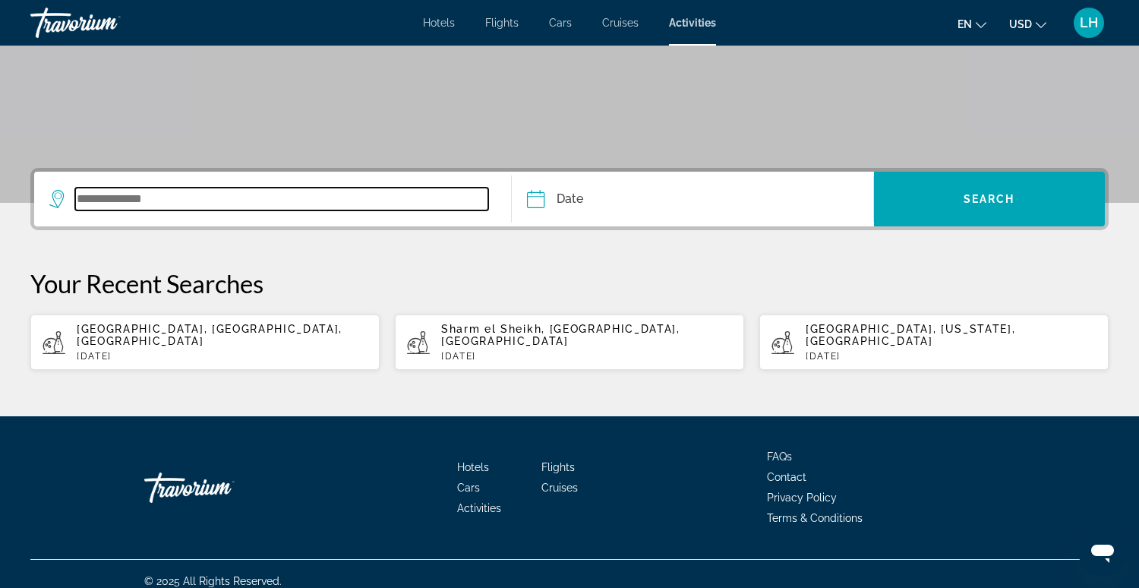
scroll to position [254, 0]
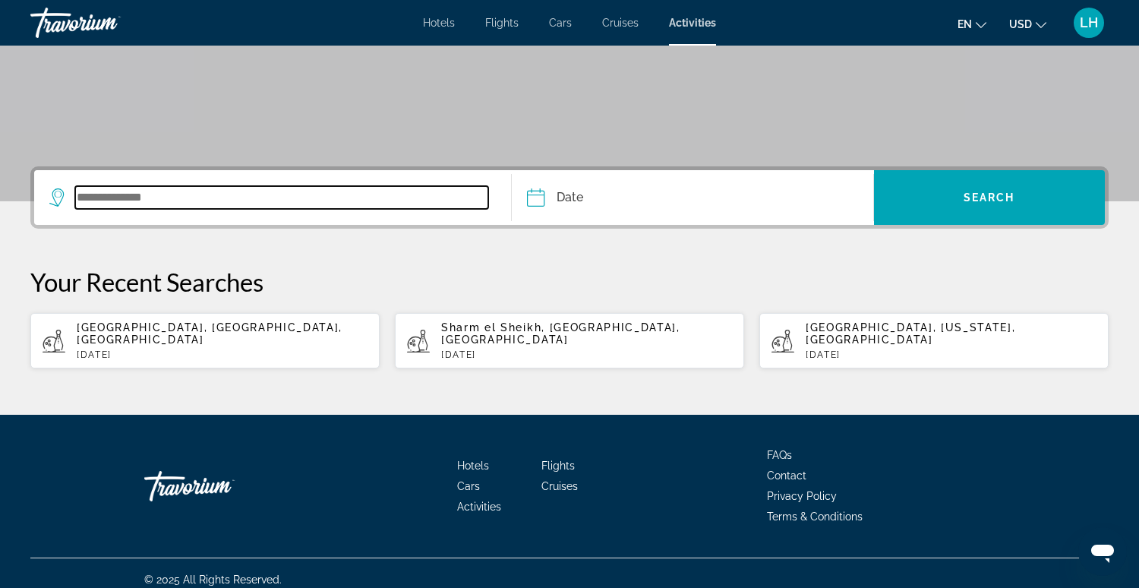
click at [237, 200] on input "Search widget" at bounding box center [281, 197] width 413 height 23
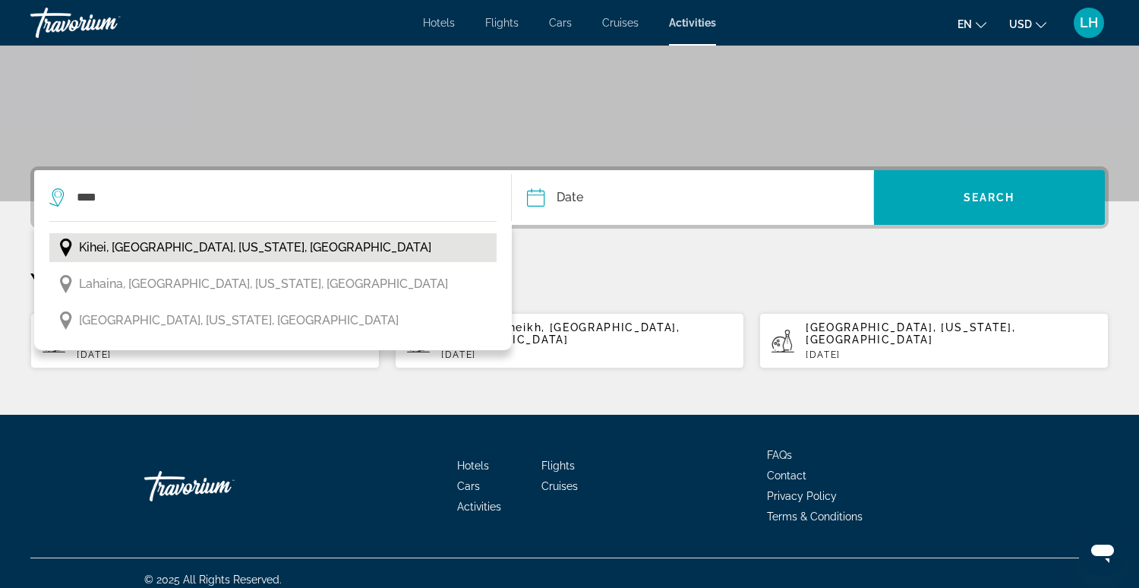
click at [200, 249] on span "Kihei, [GEOGRAPHIC_DATA], [US_STATE], [GEOGRAPHIC_DATA]" at bounding box center [255, 247] width 352 height 21
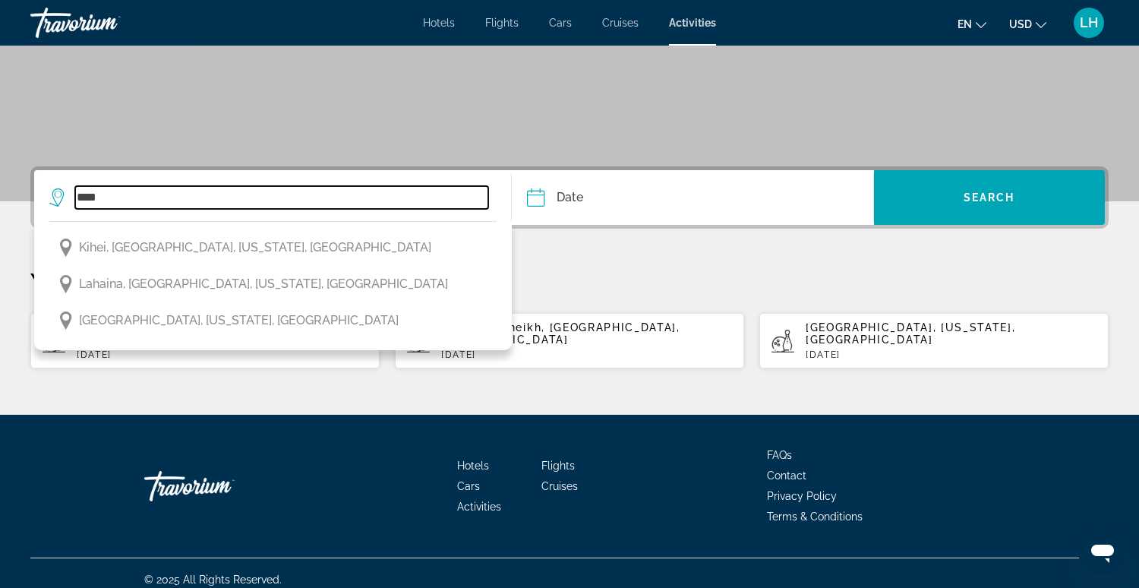
type input "**********"
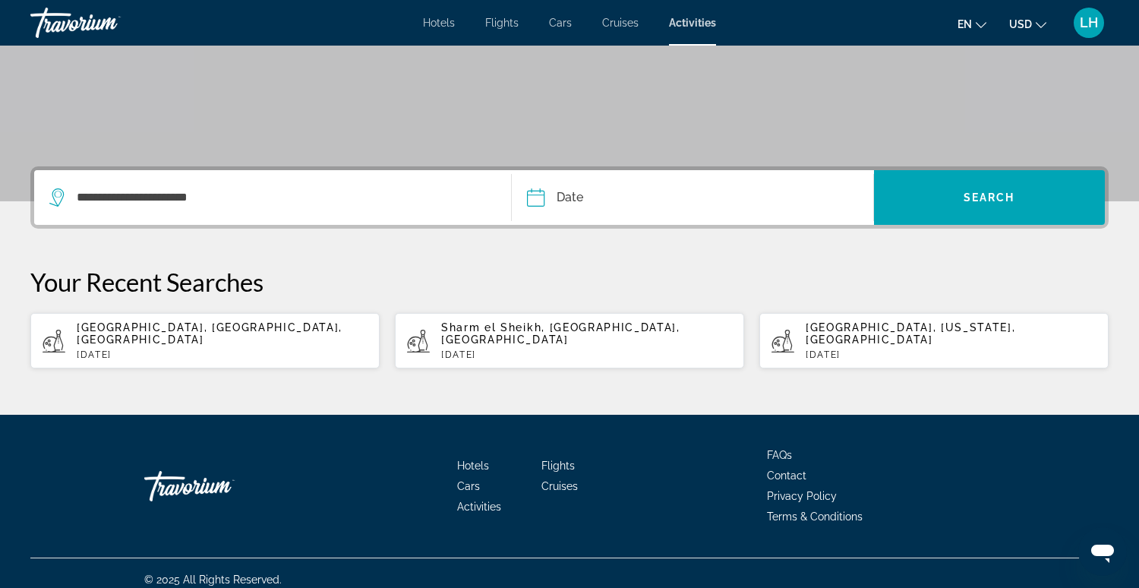
click at [533, 195] on input "Date" at bounding box center [612, 199] width 179 height 59
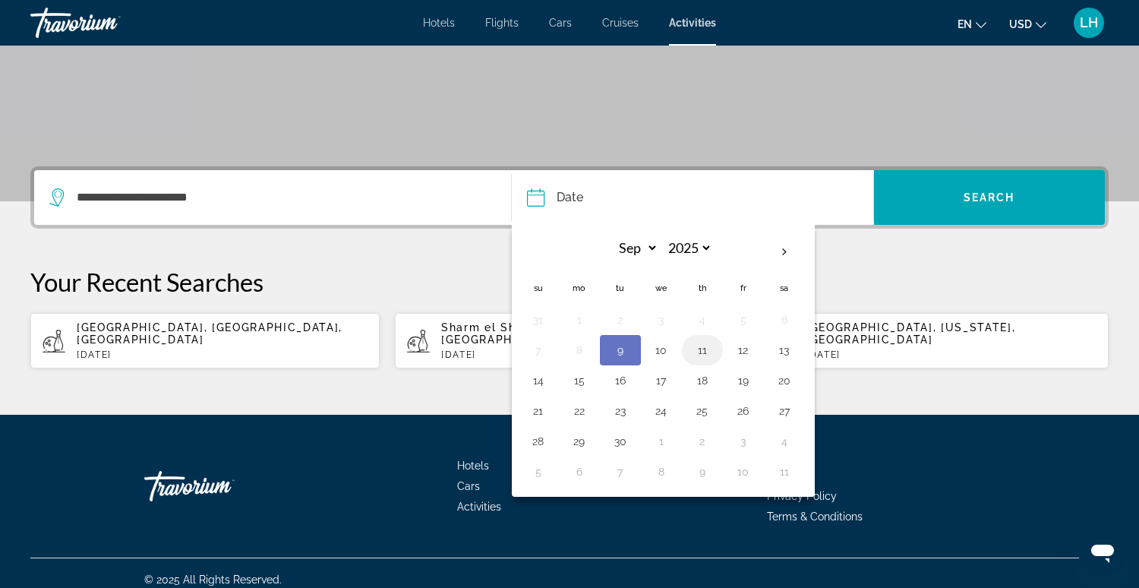
click at [698, 351] on button "11" at bounding box center [702, 349] width 24 height 21
type input "**********"
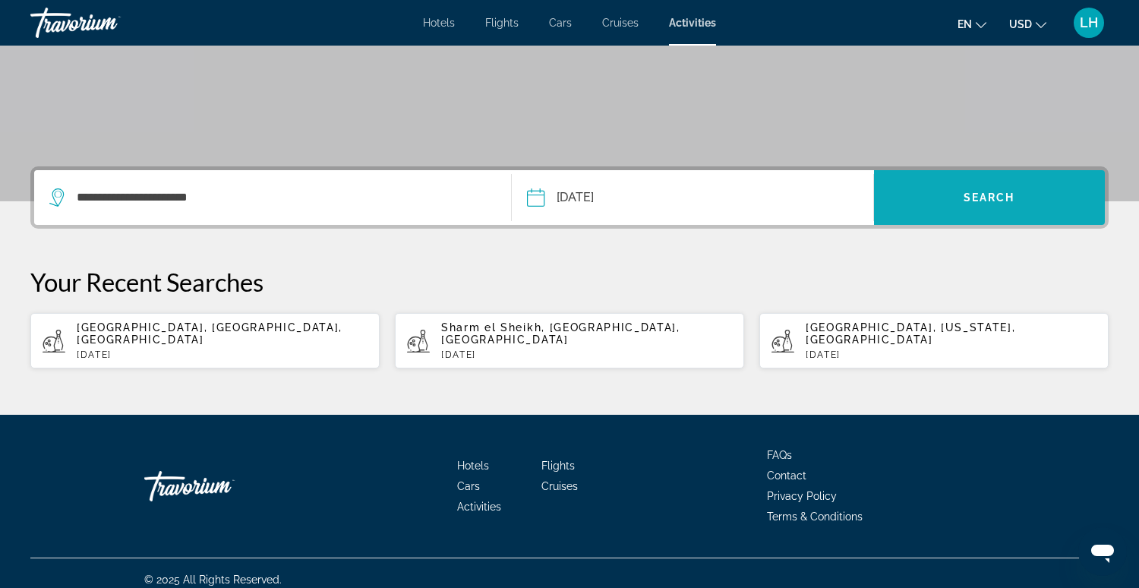
click at [911, 197] on span "Search widget" at bounding box center [989, 197] width 231 height 36
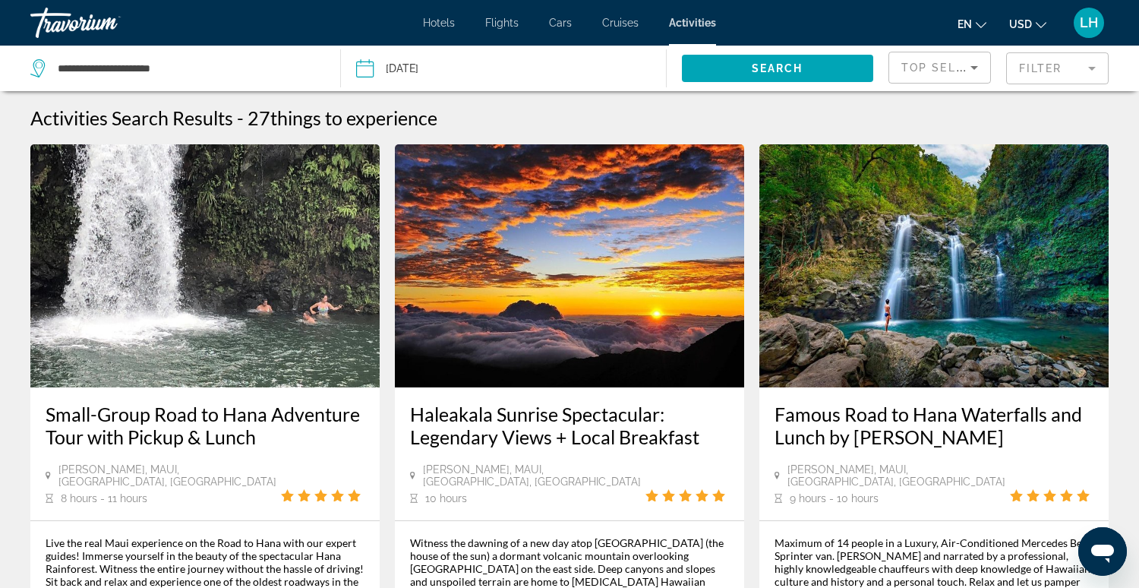
click at [364, 69] on input "Date: Sep 11, 2025" at bounding box center [432, 71] width 161 height 50
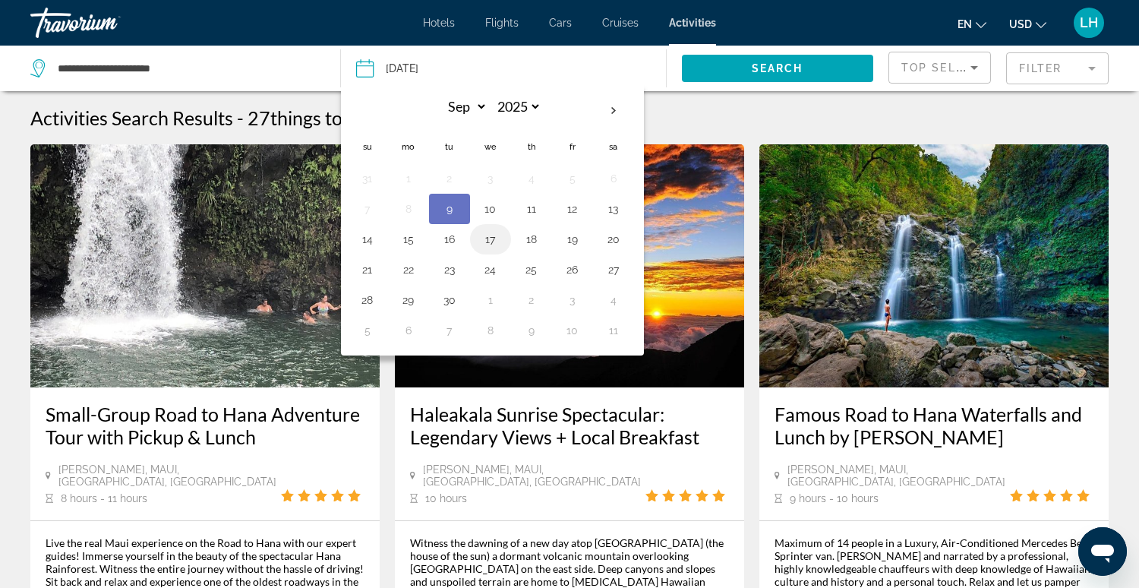
click at [487, 235] on button "17" at bounding box center [490, 238] width 24 height 21
type input "**********"
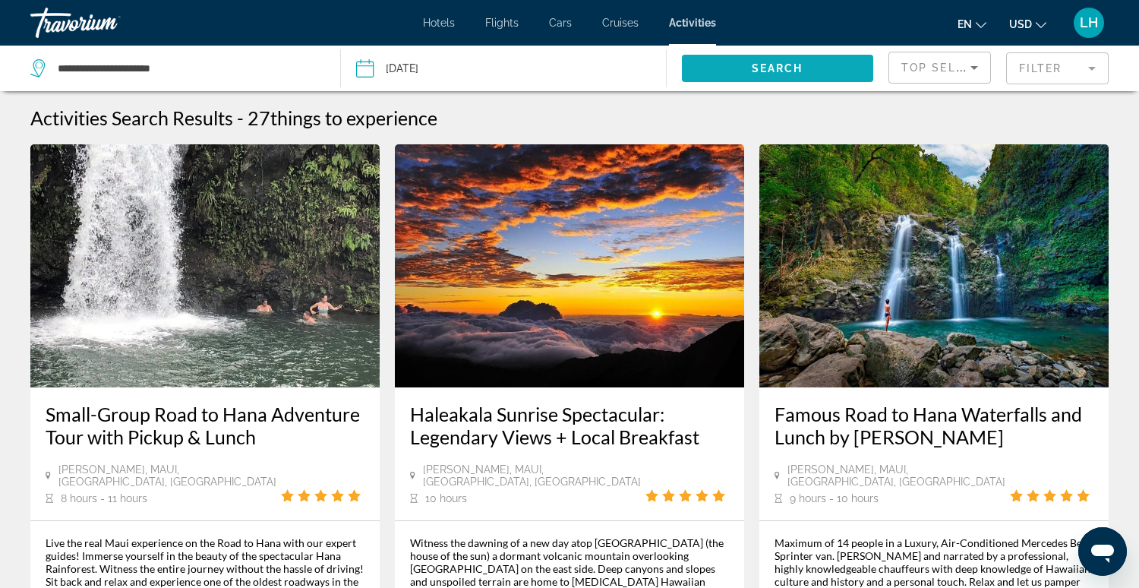
click at [776, 67] on span "Search" at bounding box center [777, 68] width 52 height 12
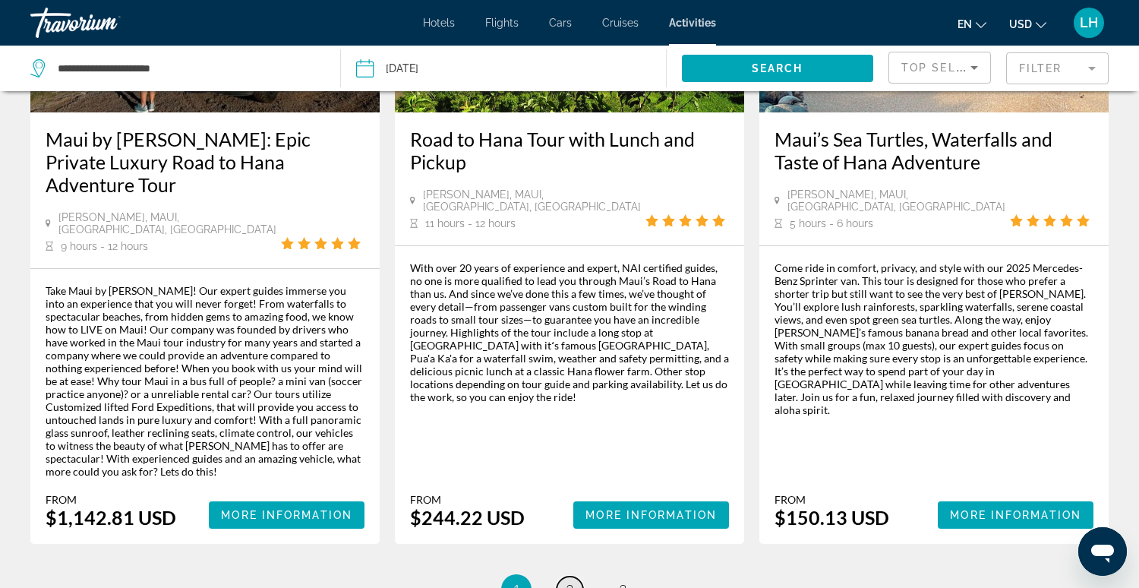
scroll to position [2372, 0]
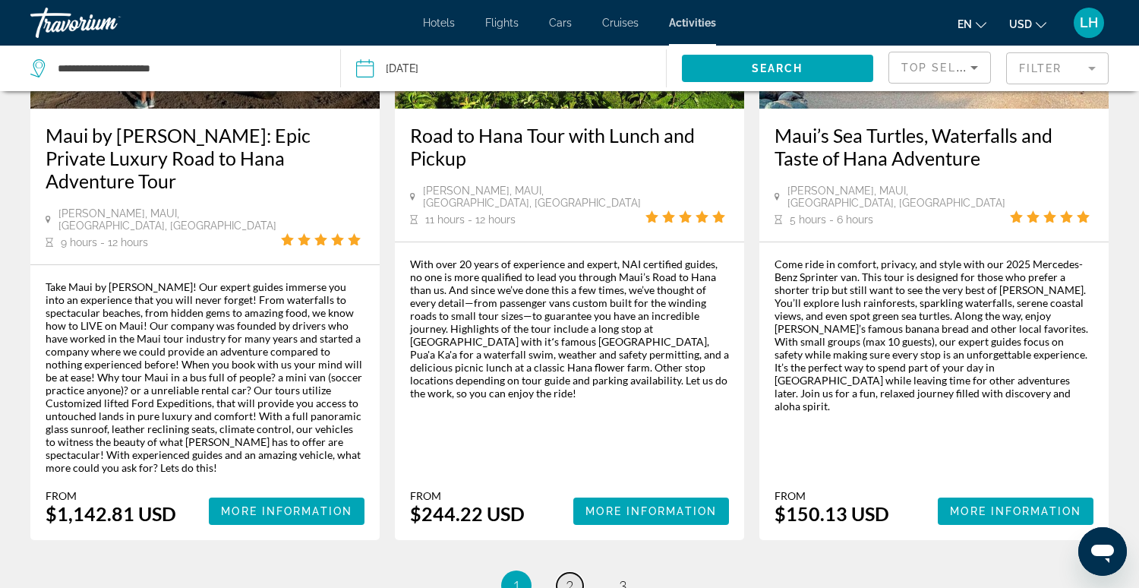
click at [570, 577] on span "2" at bounding box center [570, 585] width 8 height 17
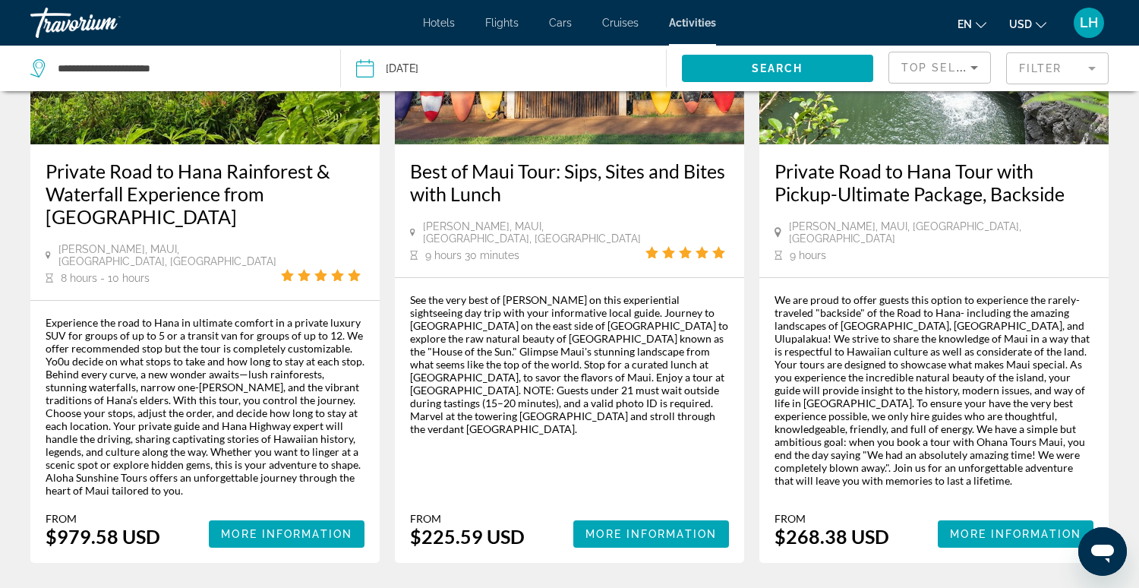
scroll to position [2343, 0]
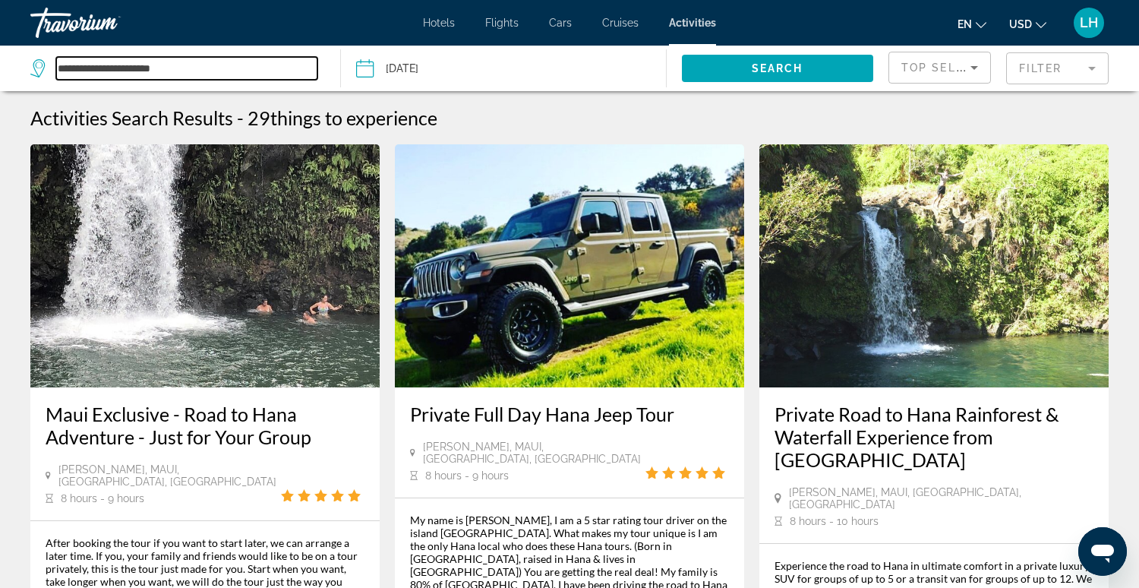
click at [193, 65] on input "**********" at bounding box center [186, 68] width 261 height 23
type input "*"
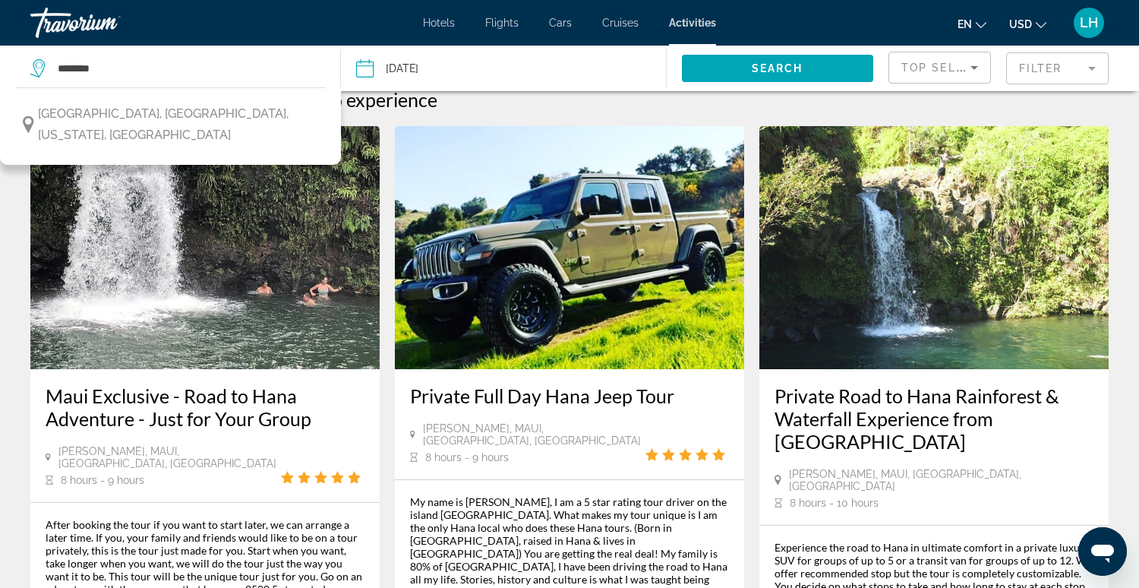
scroll to position [21, 0]
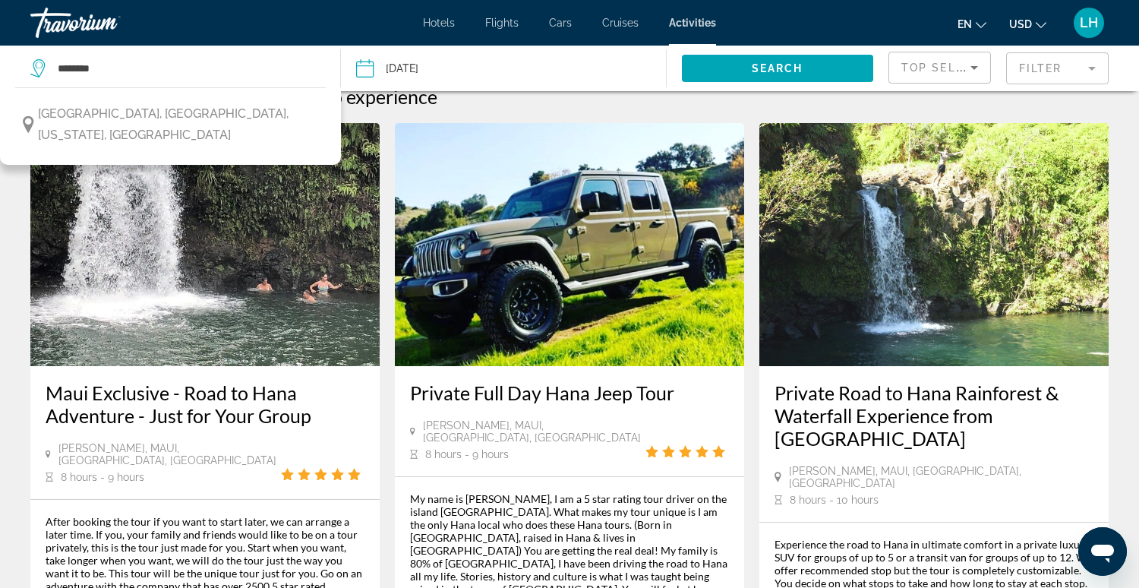
click at [211, 114] on button "[GEOGRAPHIC_DATA], [GEOGRAPHIC_DATA], [US_STATE], [GEOGRAPHIC_DATA]" at bounding box center [170, 124] width 310 height 50
type input "**********"
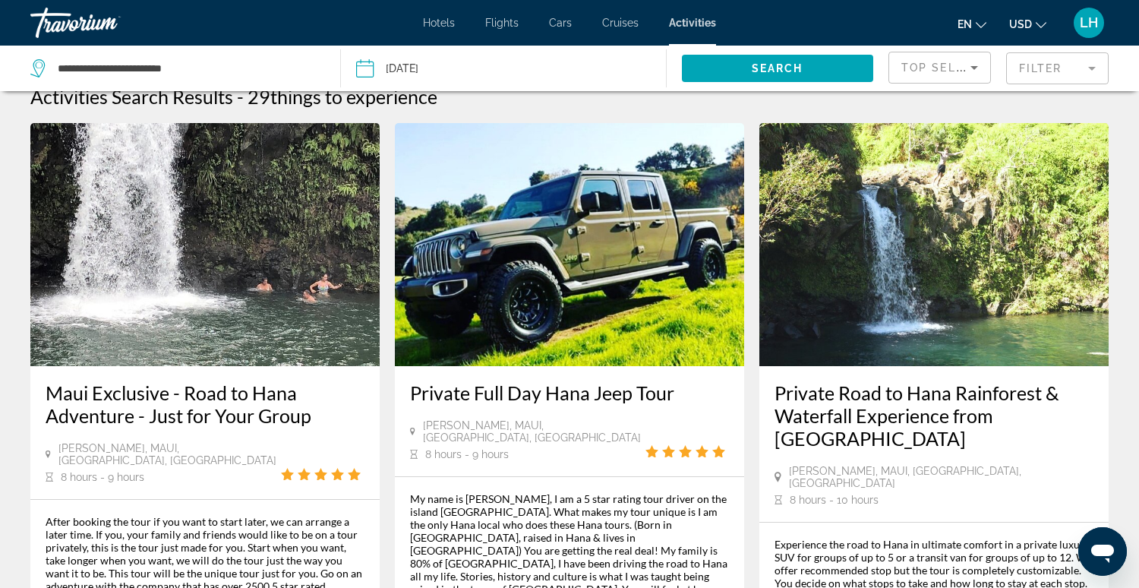
click at [364, 67] on input "**********" at bounding box center [432, 71] width 161 height 50
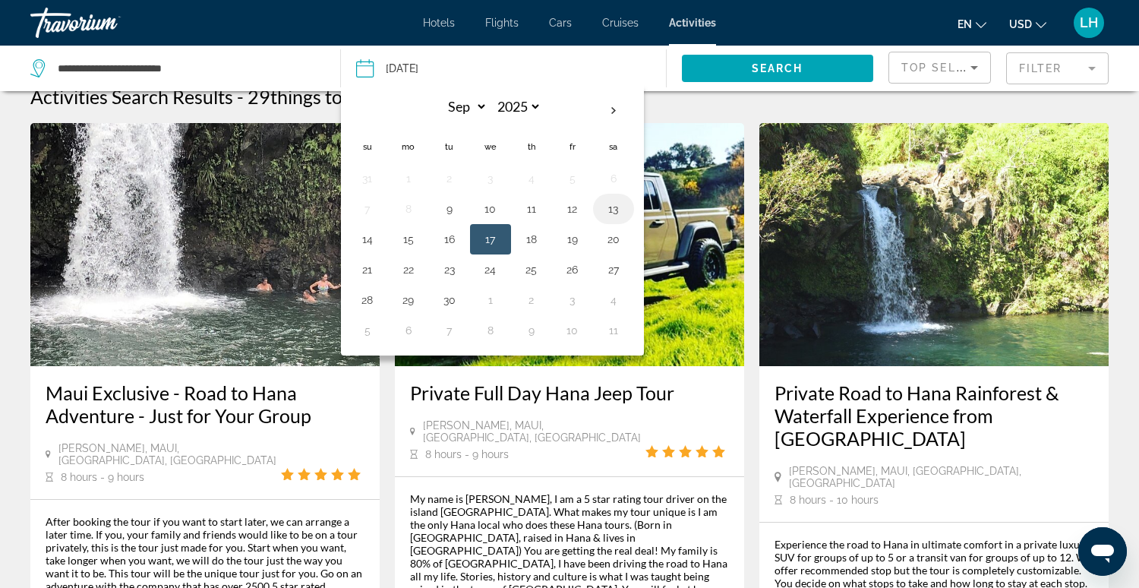
click at [614, 212] on button "13" at bounding box center [613, 208] width 24 height 21
type input "**********"
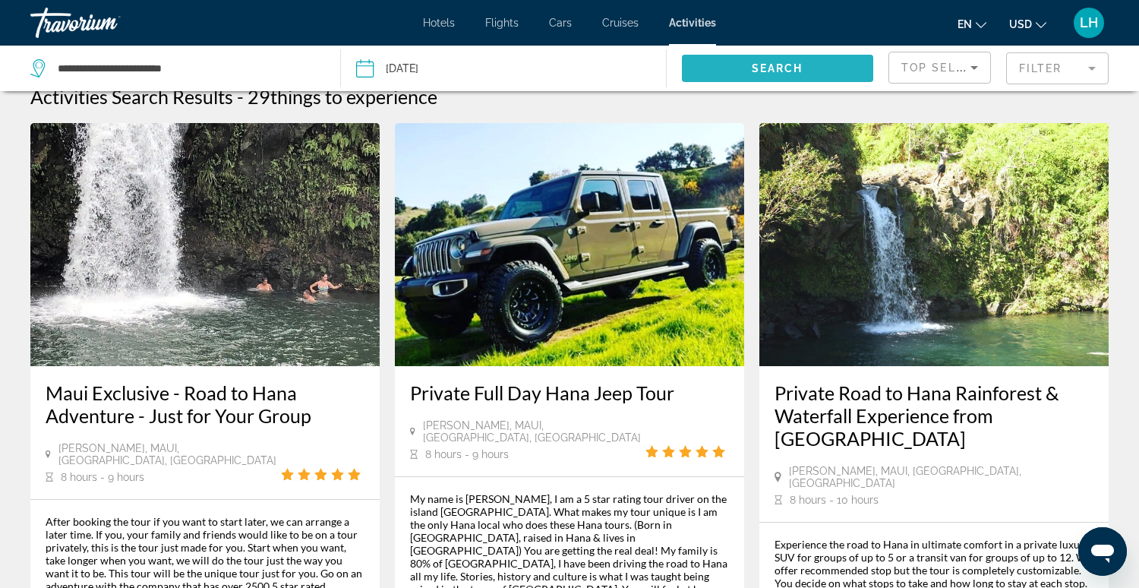
click at [778, 70] on span "Search" at bounding box center [777, 68] width 52 height 12
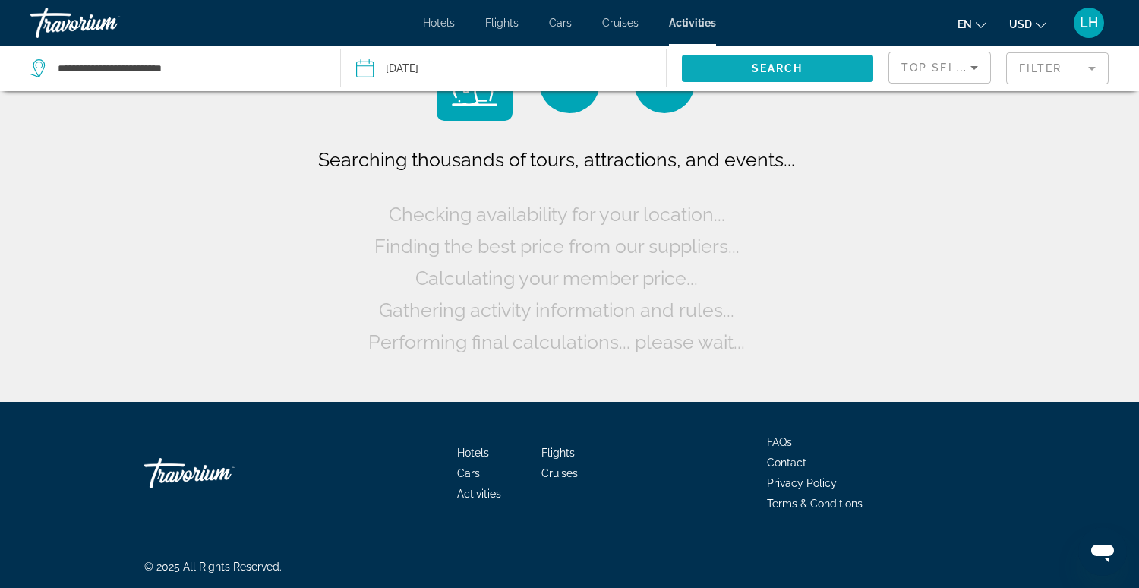
scroll to position [0, 0]
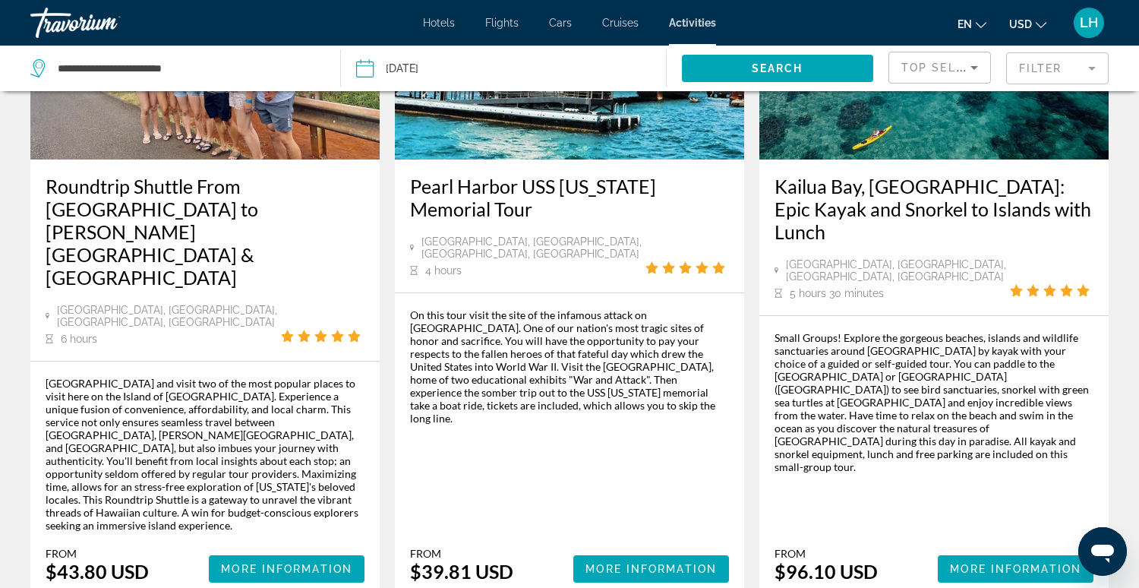
scroll to position [2396, 0]
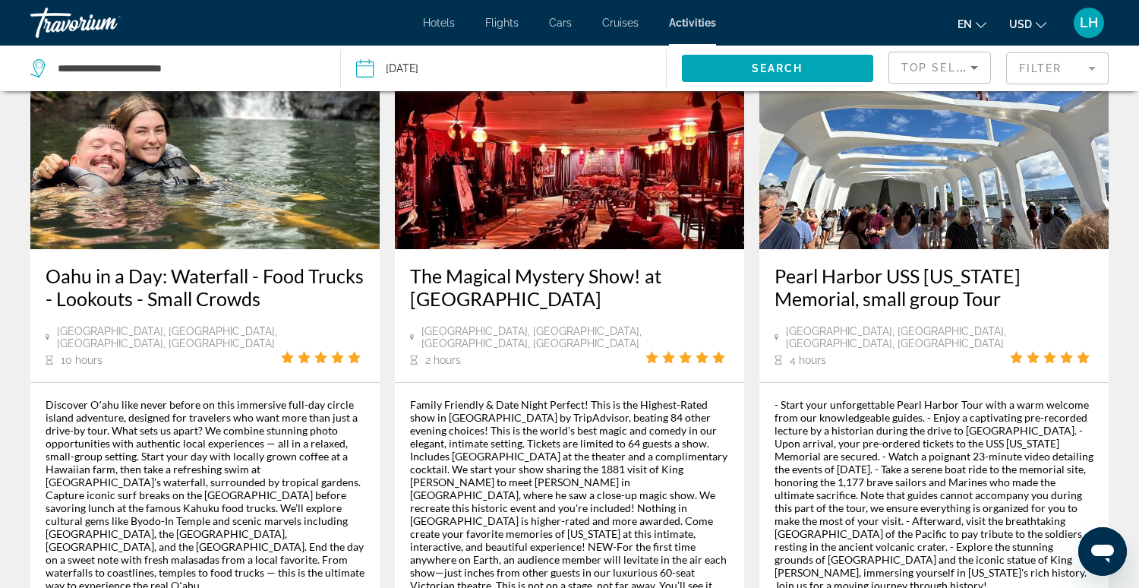
scroll to position [2228, 0]
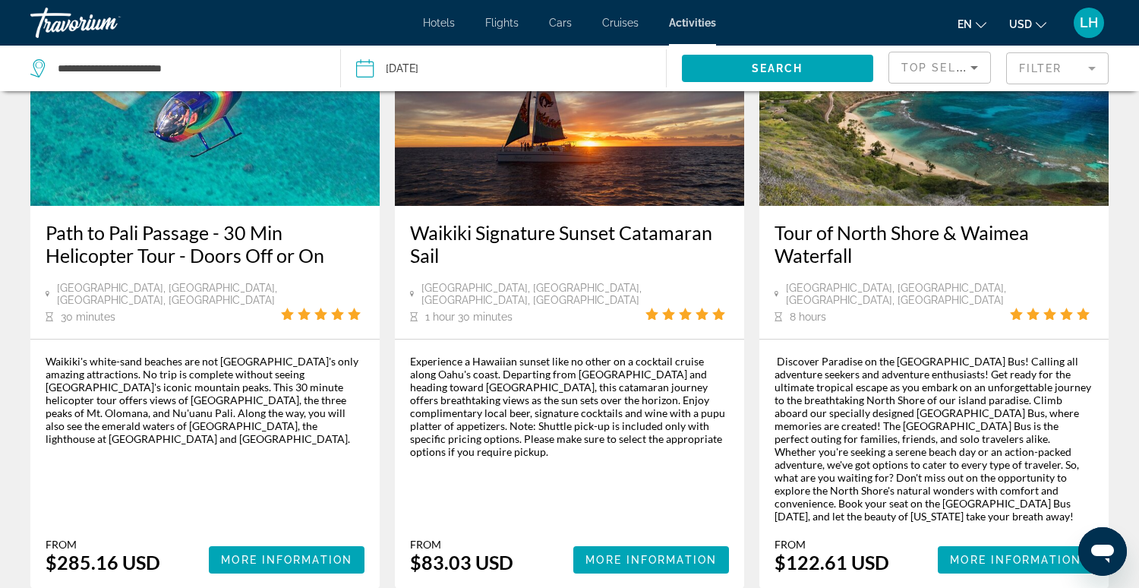
scroll to position [2304, 0]
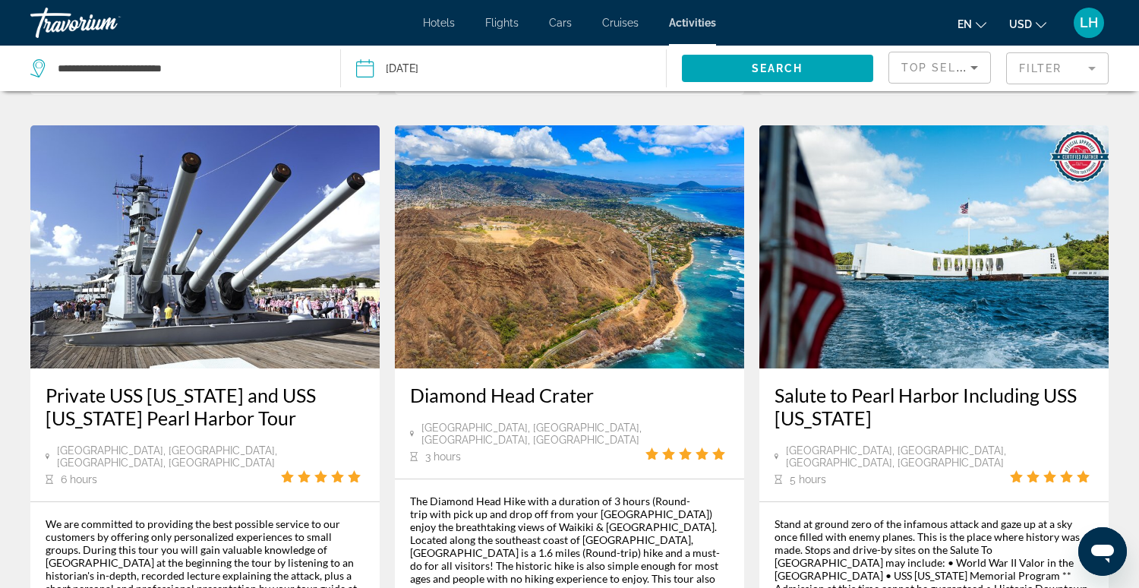
scroll to position [2177, 0]
